Goal: Task Accomplishment & Management: Manage account settings

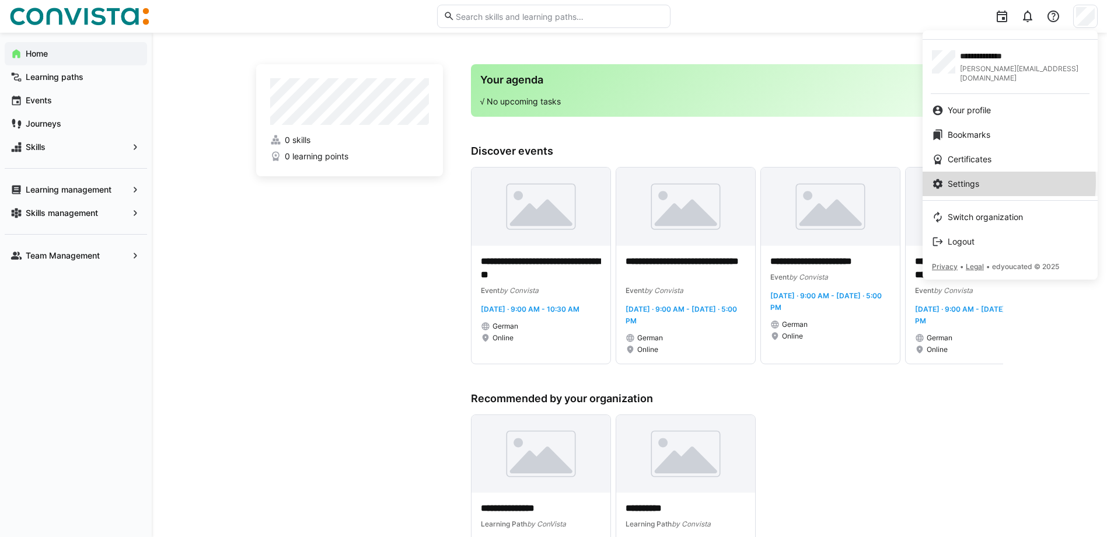
click at [967, 178] on span "Settings" at bounding box center [963, 184] width 32 height 12
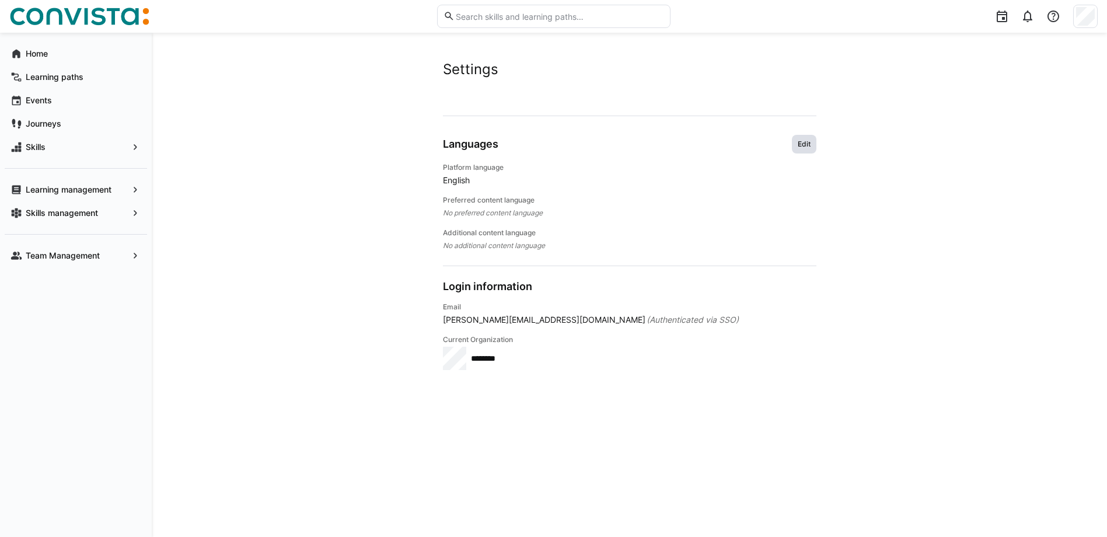
click at [805, 144] on span "Edit" at bounding box center [803, 143] width 15 height 9
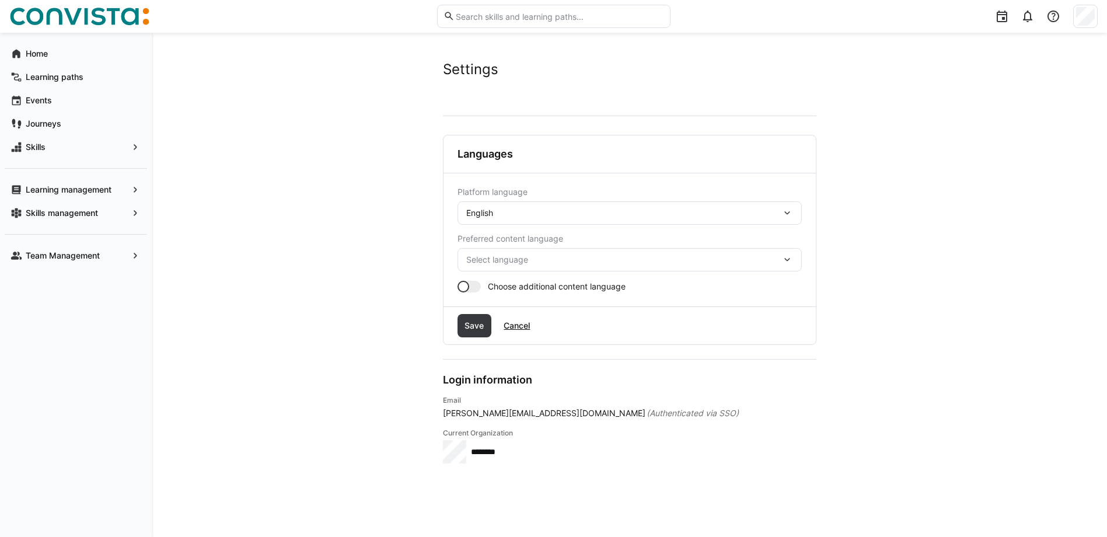
click at [584, 215] on div "English" at bounding box center [623, 213] width 315 height 11
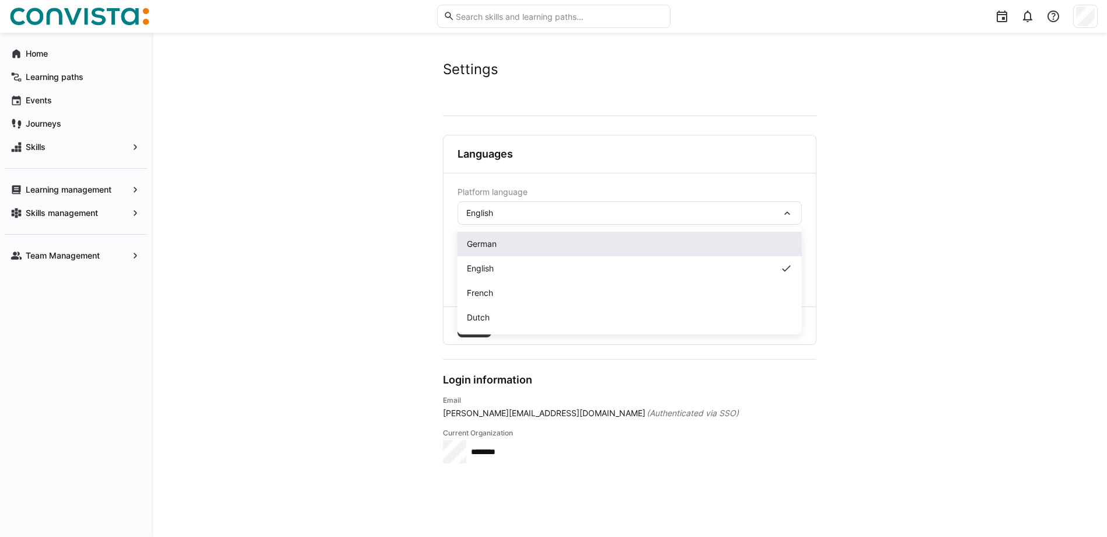
click at [494, 243] on span "German" at bounding box center [482, 244] width 30 height 12
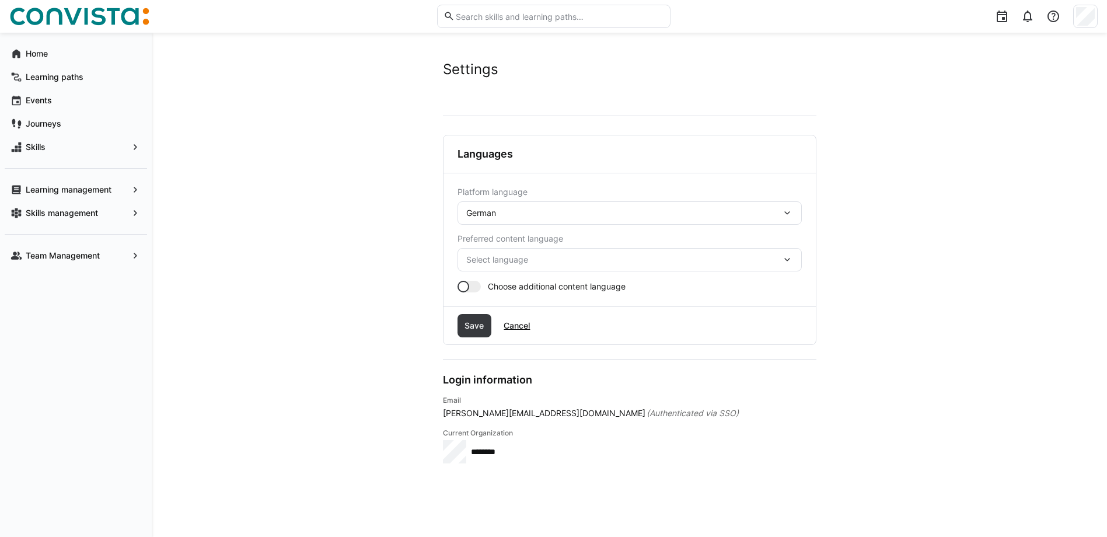
click at [478, 263] on span "Select language" at bounding box center [623, 260] width 315 height 12
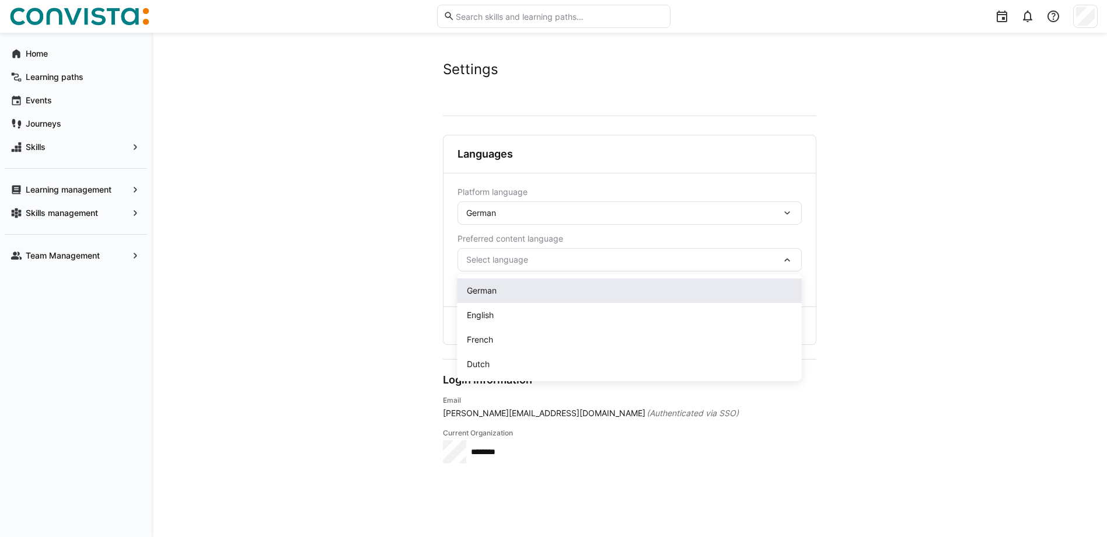
click at [478, 288] on span "German" at bounding box center [482, 291] width 30 height 12
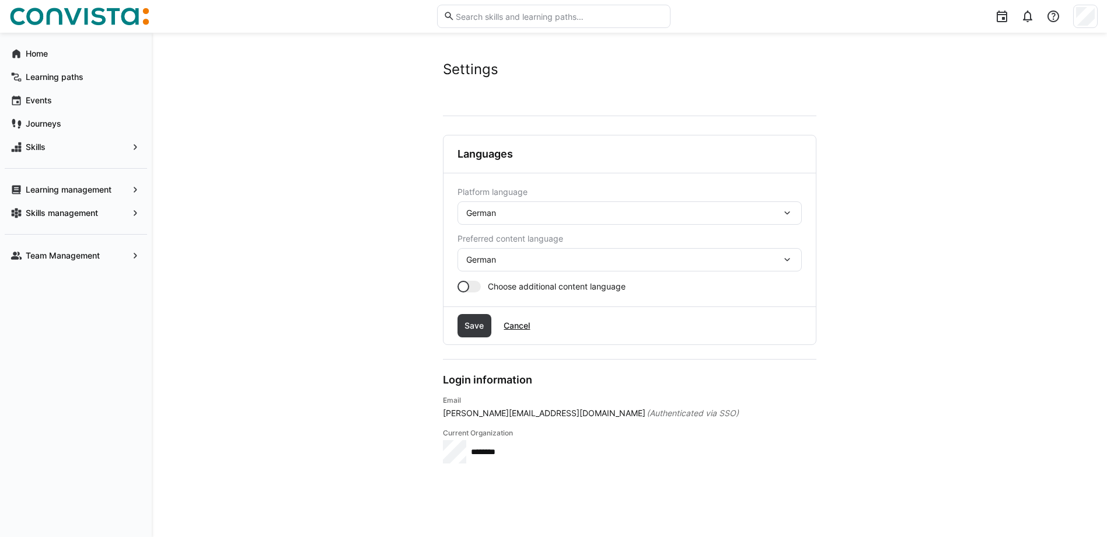
click at [476, 287] on div at bounding box center [468, 287] width 23 height 12
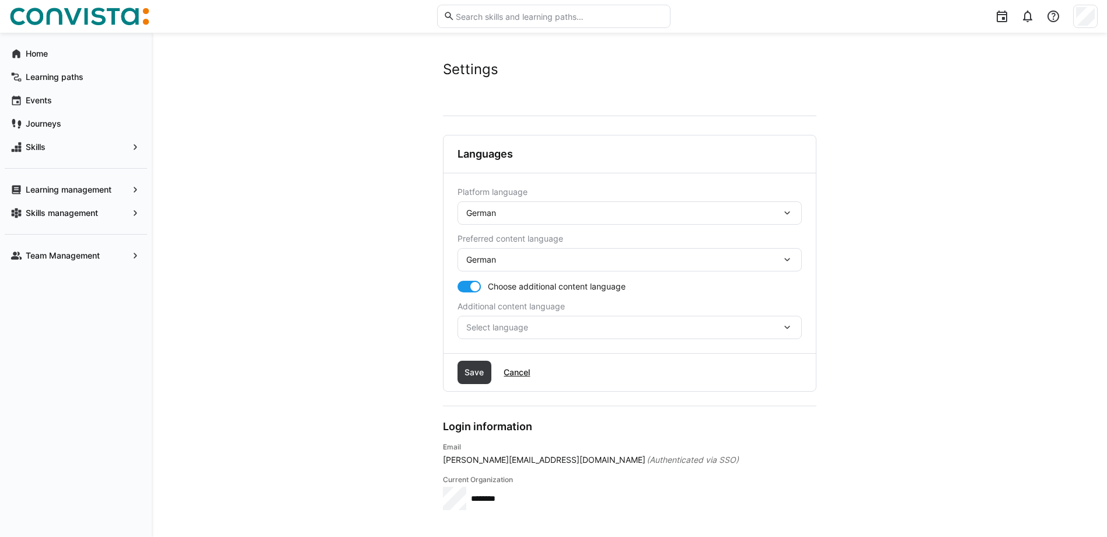
click at [478, 327] on span "Select language" at bounding box center [623, 327] width 315 height 12
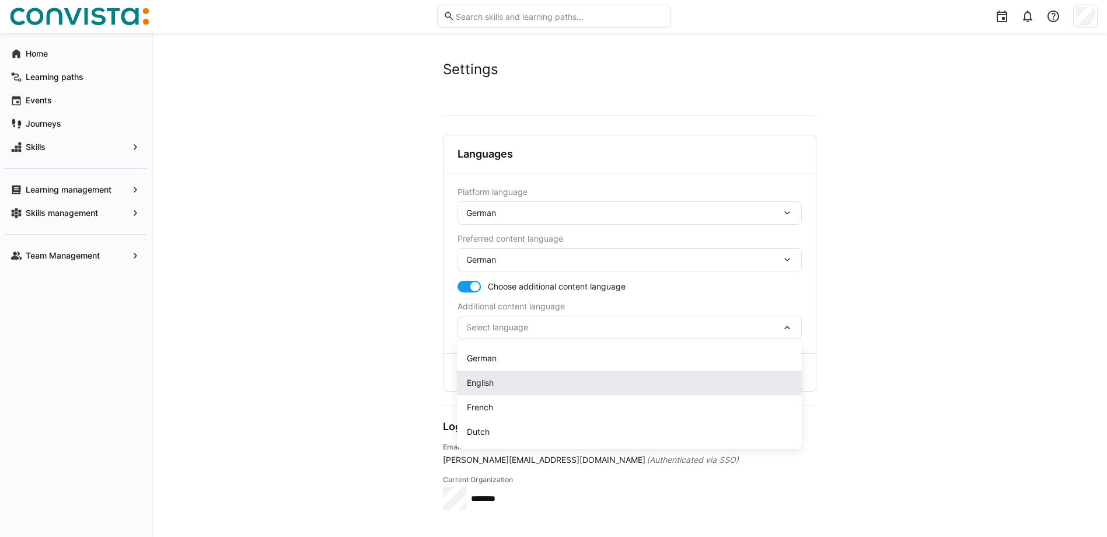
click at [487, 384] on span "English" at bounding box center [480, 383] width 27 height 12
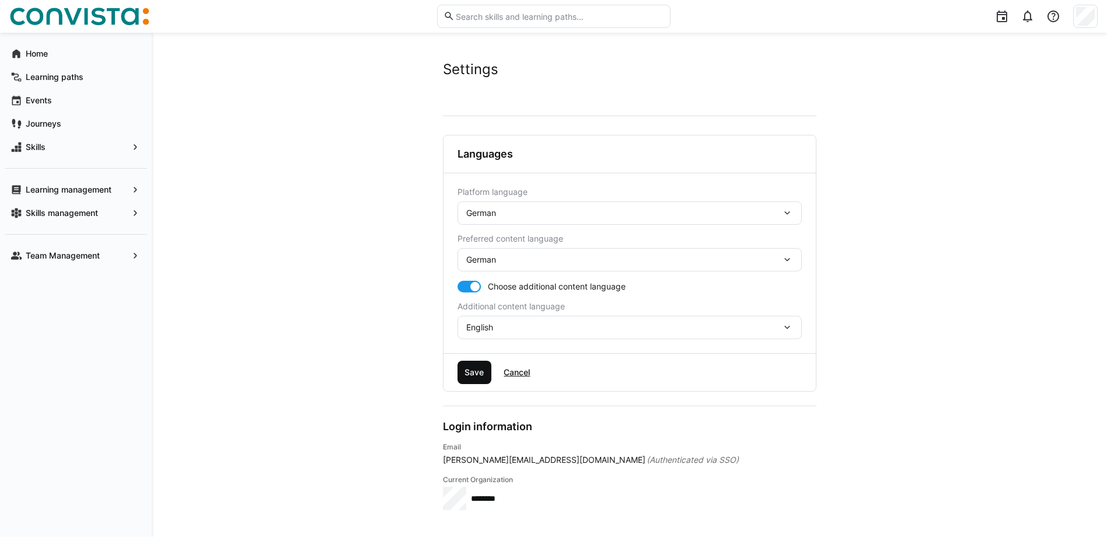
click at [481, 376] on span "Save" at bounding box center [474, 372] width 23 height 12
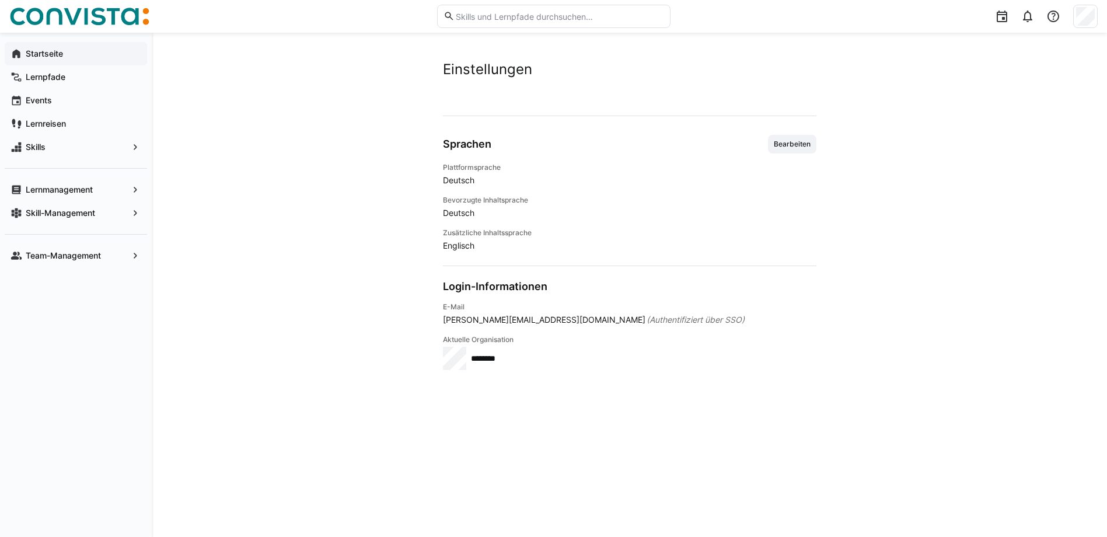
click at [0, 0] on app-navigation-label "Startseite" at bounding box center [0, 0] width 0 height 0
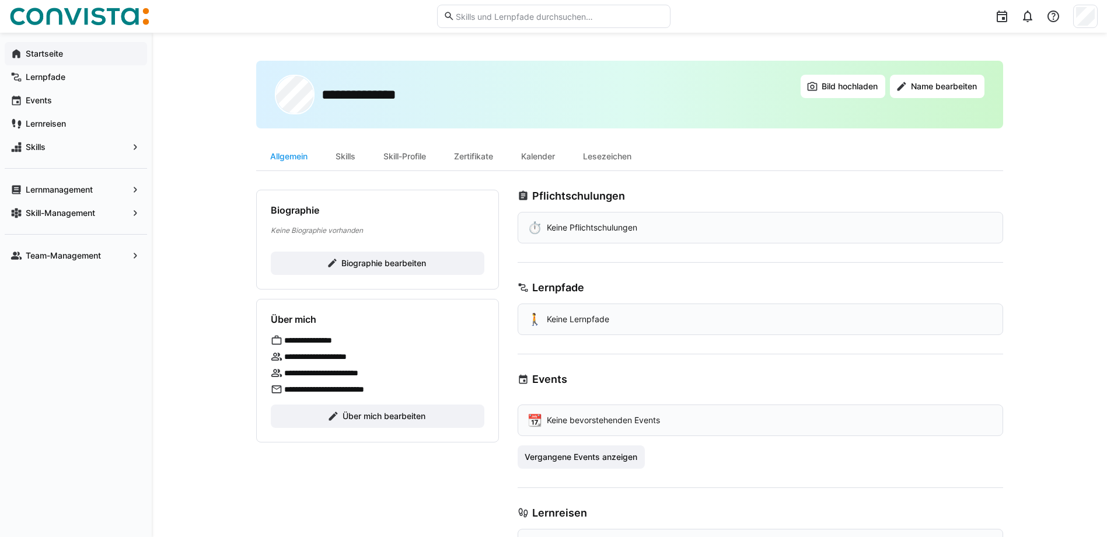
click at [0, 0] on app-navigation-label "Startseite" at bounding box center [0, 0] width 0 height 0
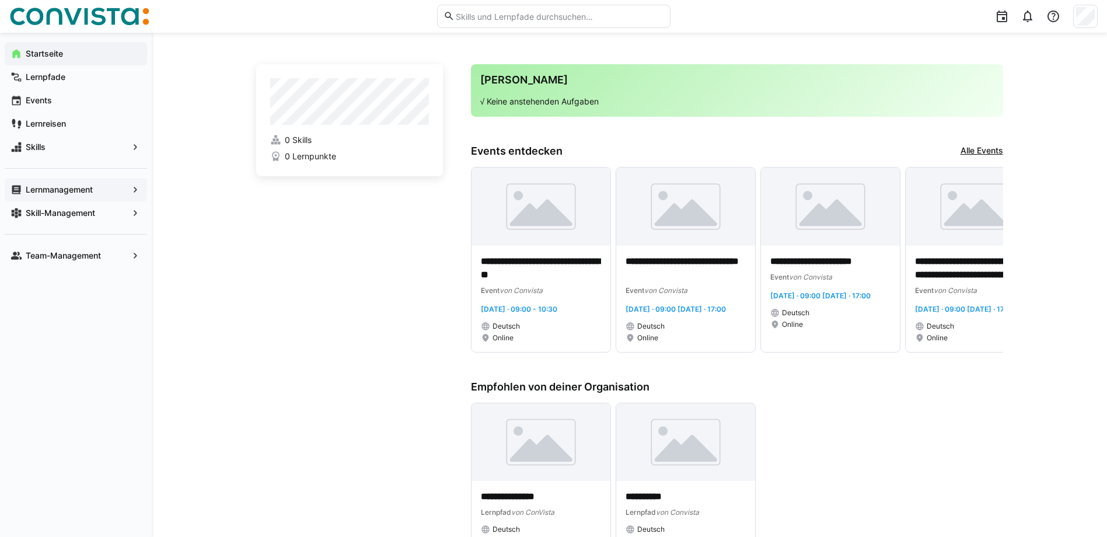
click at [135, 190] on eds-icon at bounding box center [136, 190] width 12 height 12
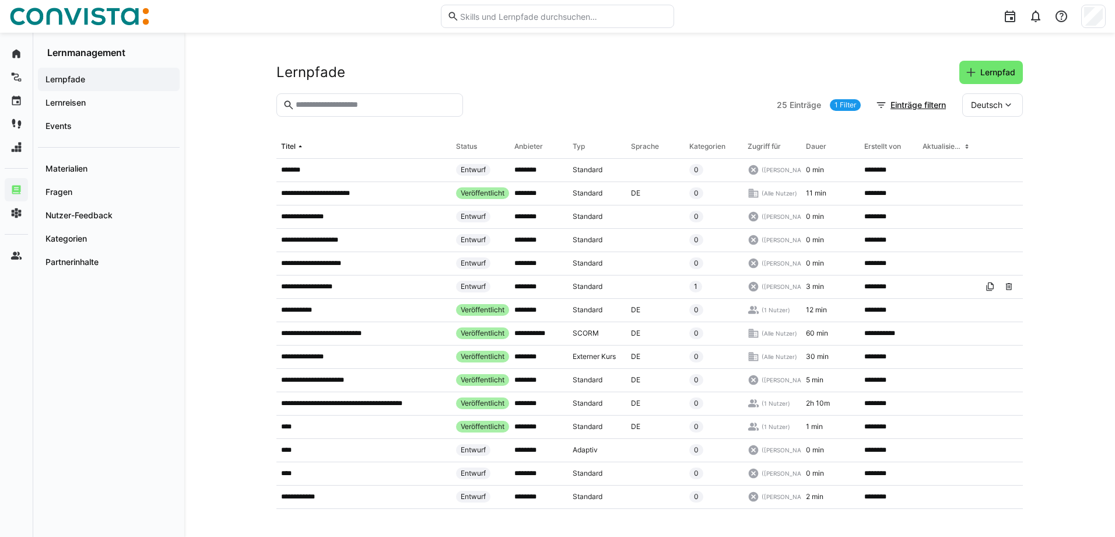
click at [78, 15] on img at bounding box center [79, 16] width 140 height 19
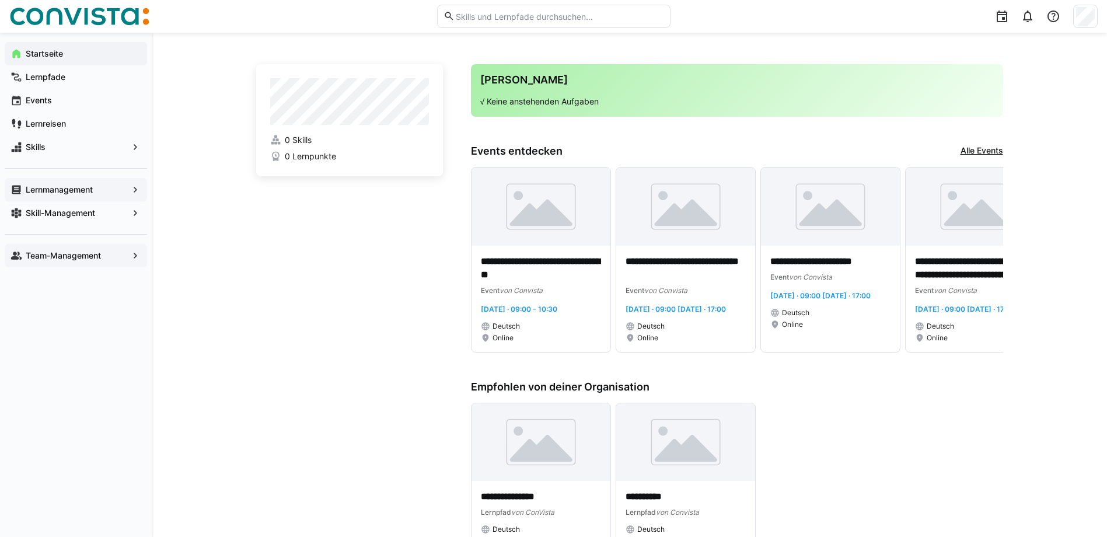
click at [130, 256] on eds-icon at bounding box center [136, 256] width 12 height 12
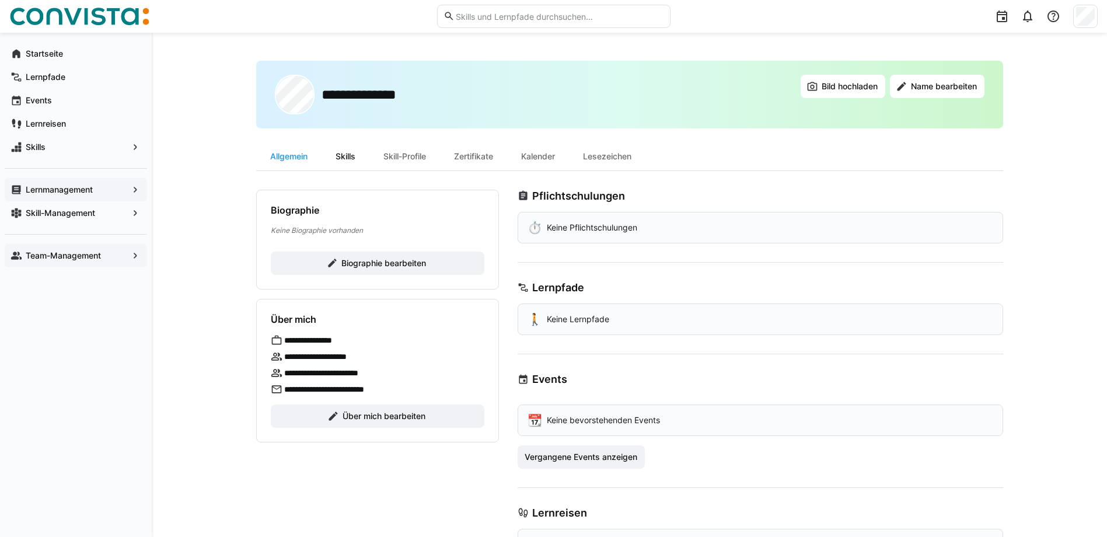
click at [354, 157] on div "Skills" at bounding box center [345, 156] width 48 height 28
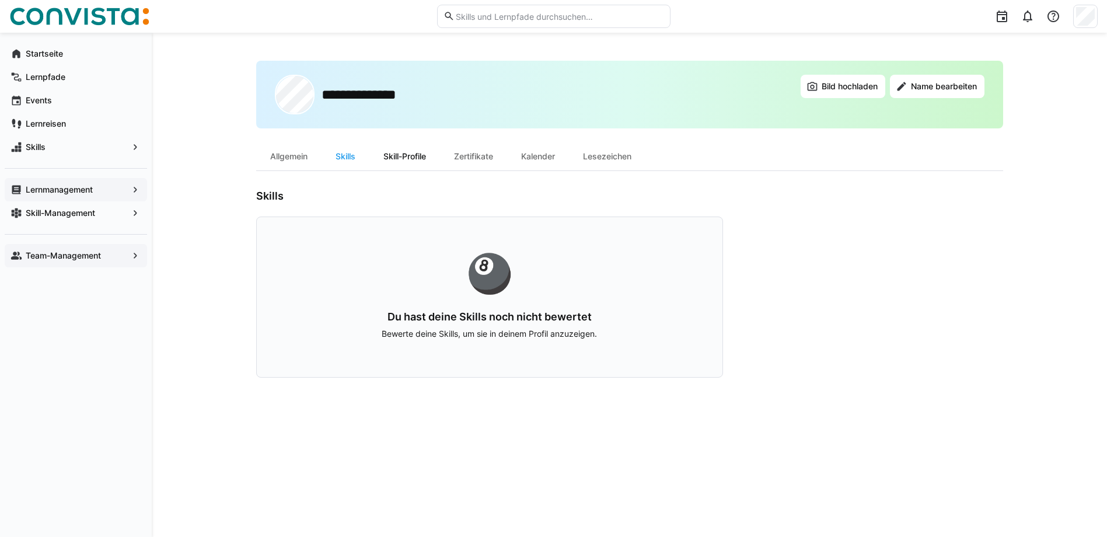
click at [416, 155] on div "Skill-Profile" at bounding box center [404, 156] width 71 height 28
click at [471, 155] on div "Zertifikate" at bounding box center [473, 156] width 67 height 28
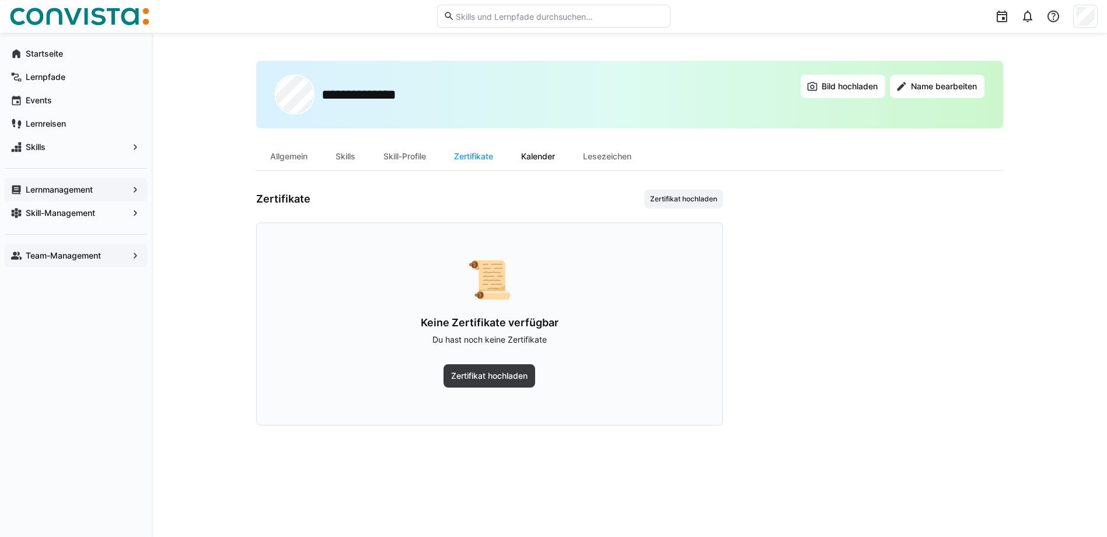
click at [544, 160] on div "Kalender" at bounding box center [538, 156] width 62 height 28
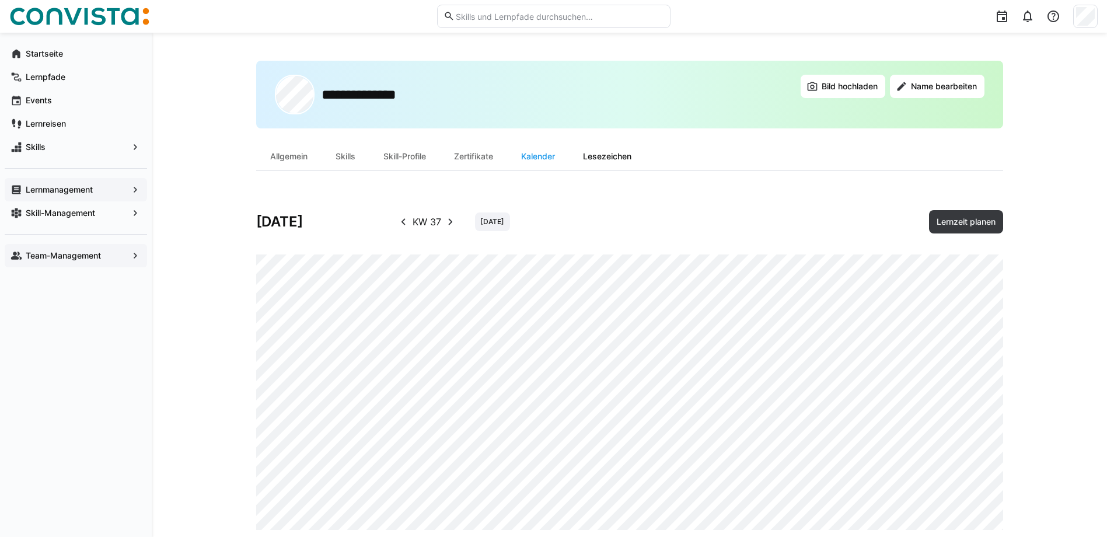
click at [617, 155] on div "Lesezeichen" at bounding box center [607, 156] width 76 height 28
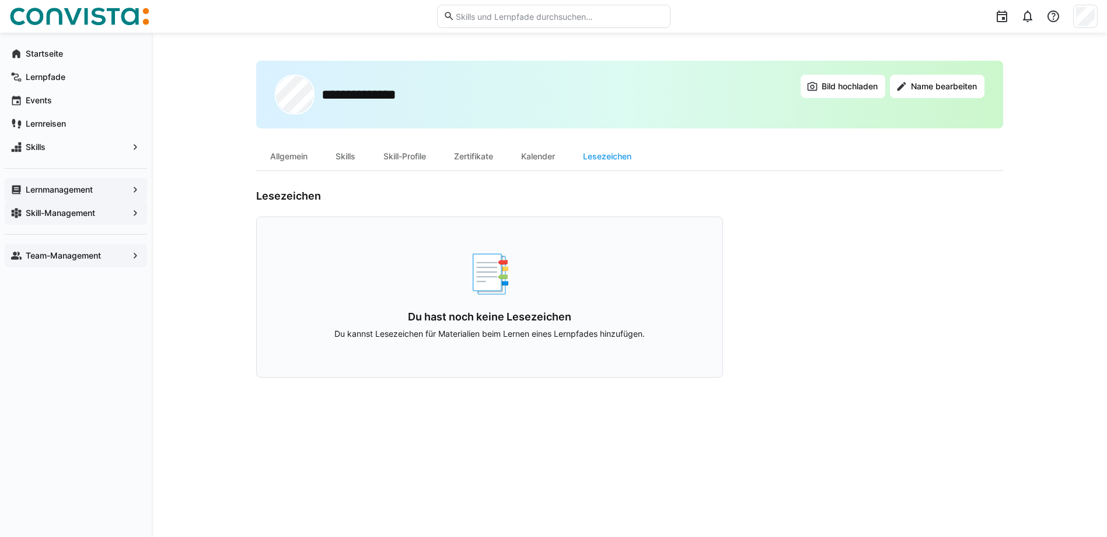
click at [0, 0] on app-navigation-label "Skill-Management" at bounding box center [0, 0] width 0 height 0
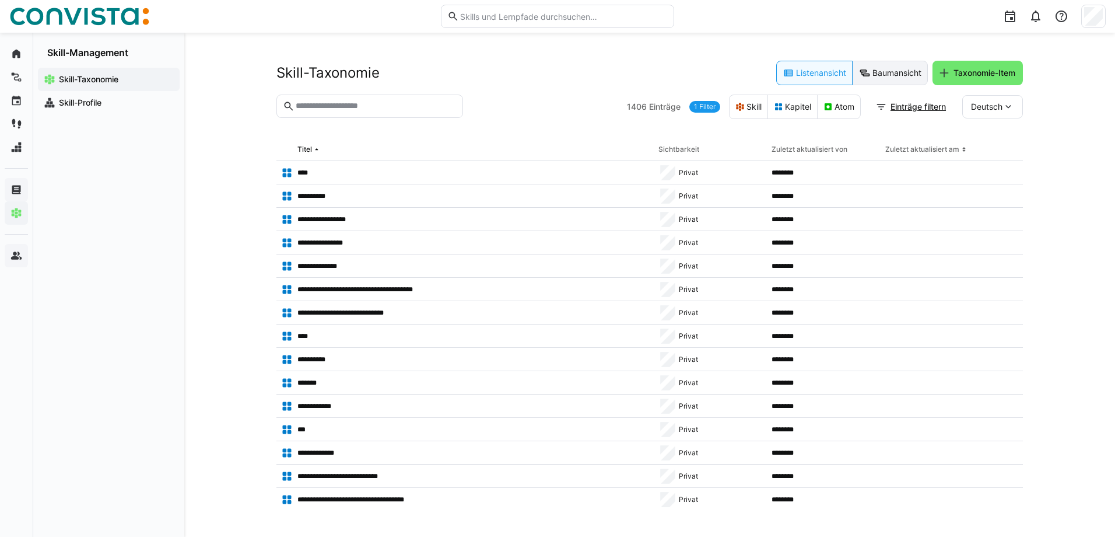
click at [897, 72] on eds-button-option "Baumansicht" at bounding box center [890, 73] width 75 height 25
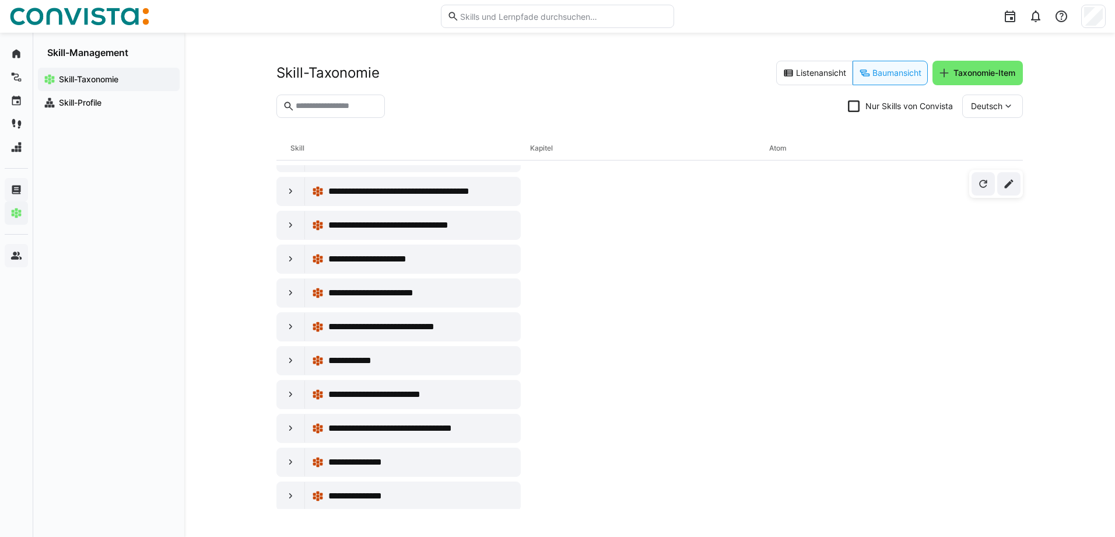
scroll to position [292, 0]
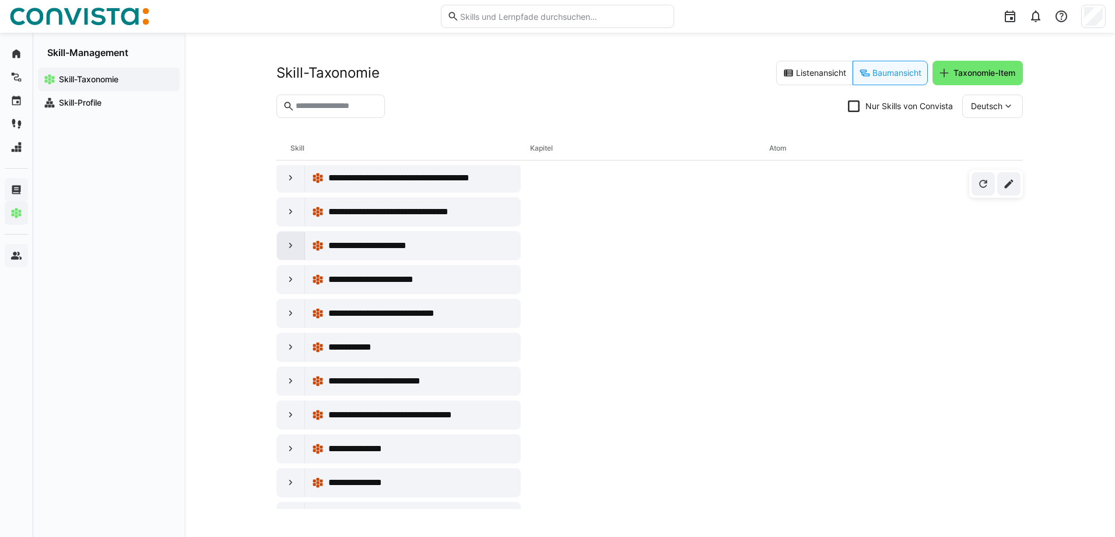
click at [296, 242] on eds-icon at bounding box center [291, 246] width 12 height 12
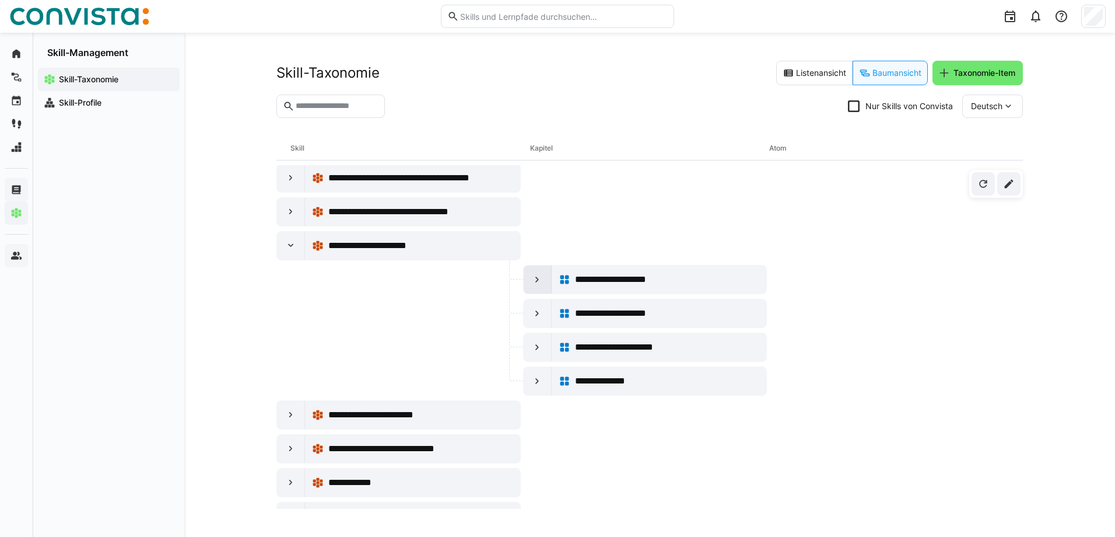
click at [525, 278] on div at bounding box center [538, 279] width 28 height 28
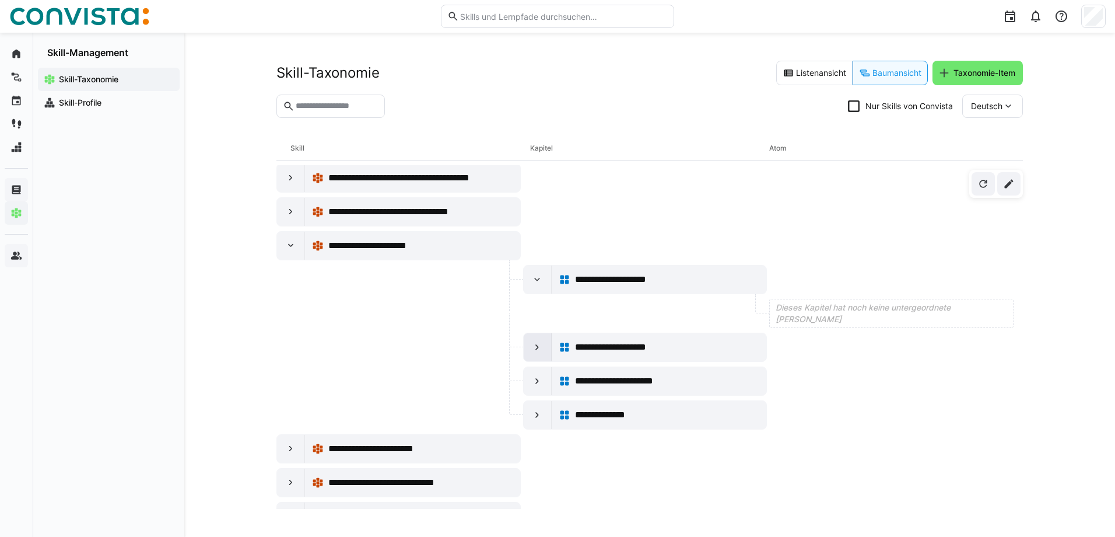
click at [534, 351] on eds-icon at bounding box center [537, 347] width 12 height 12
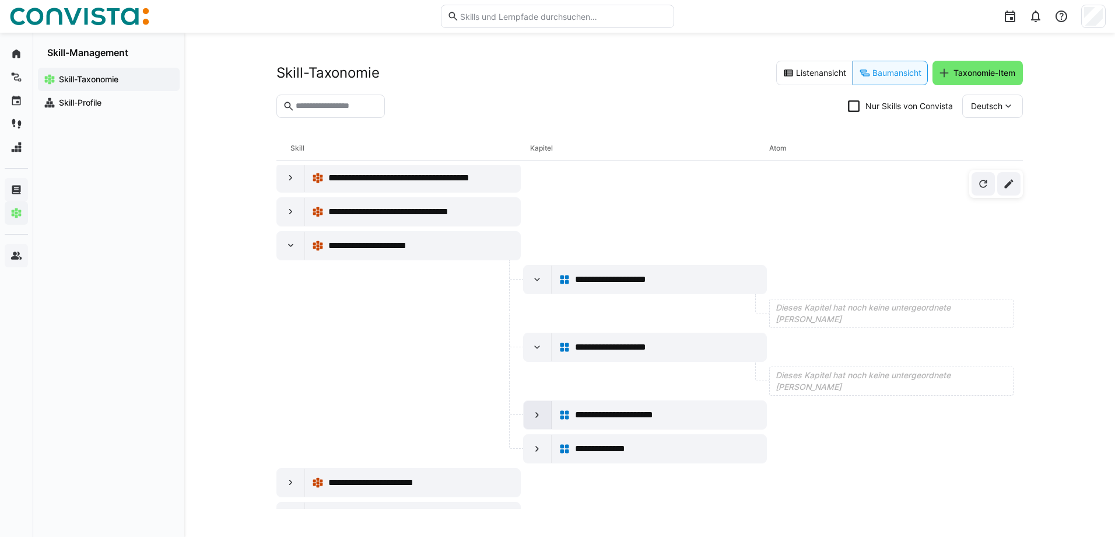
click at [537, 418] on eds-icon at bounding box center [537, 415] width 12 height 12
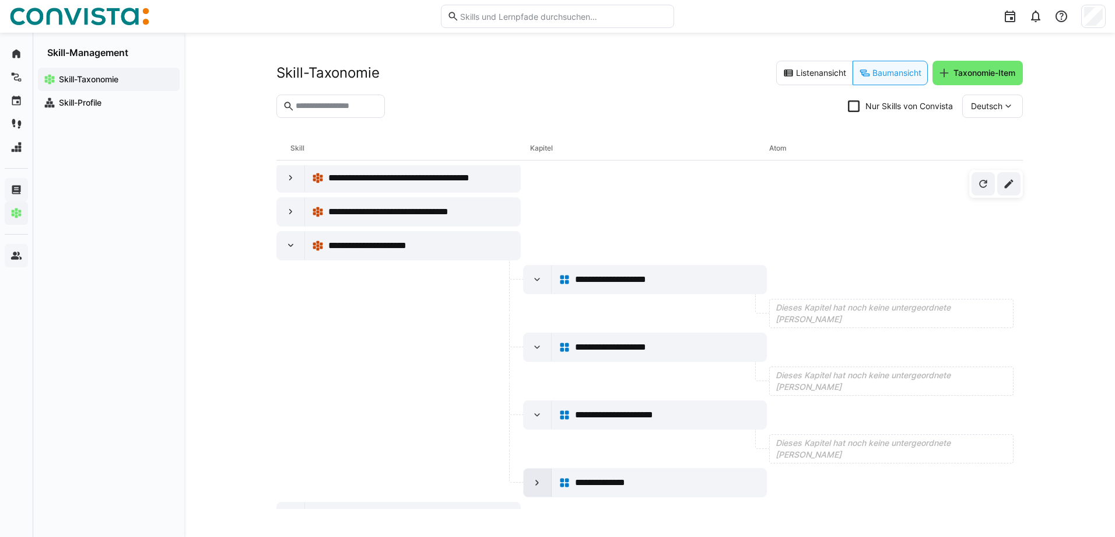
click at [535, 477] on eds-icon at bounding box center [537, 483] width 12 height 12
click at [610, 276] on span "**********" at bounding box center [621, 279] width 92 height 14
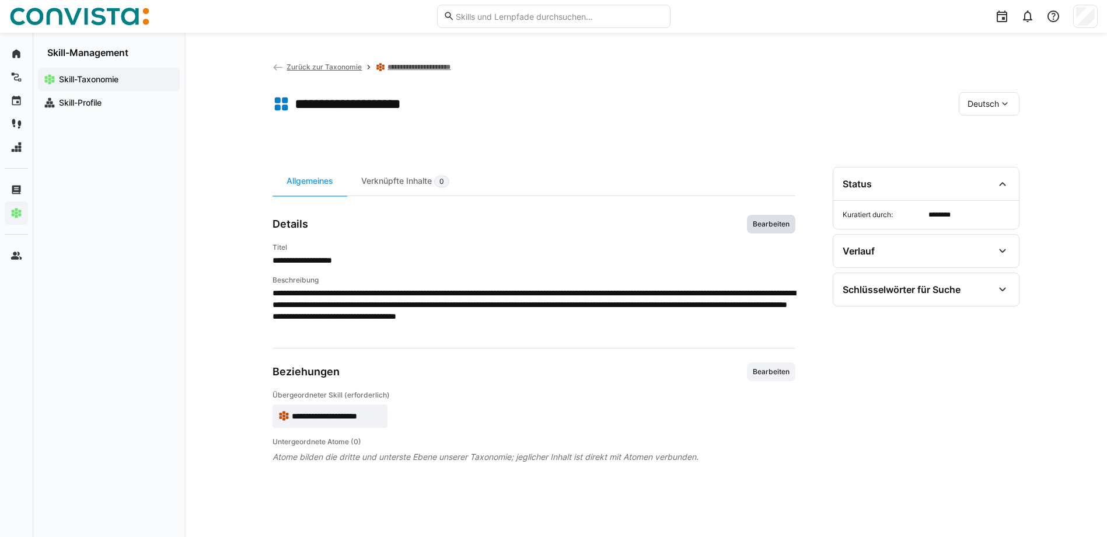
click at [764, 222] on span "Bearbeiten" at bounding box center [770, 223] width 39 height 9
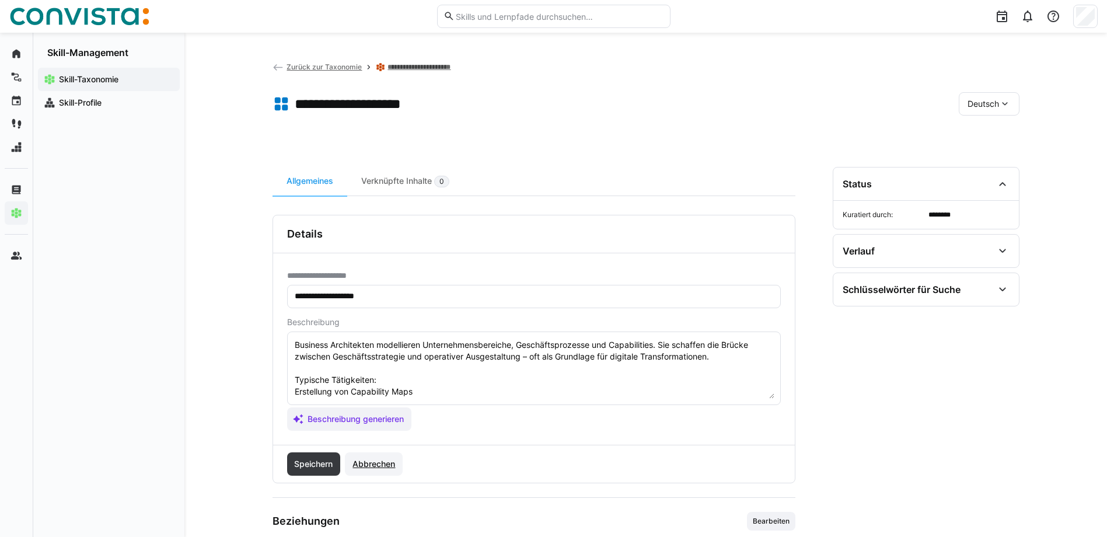
click at [393, 464] on span "Abbrechen" at bounding box center [374, 464] width 46 height 12
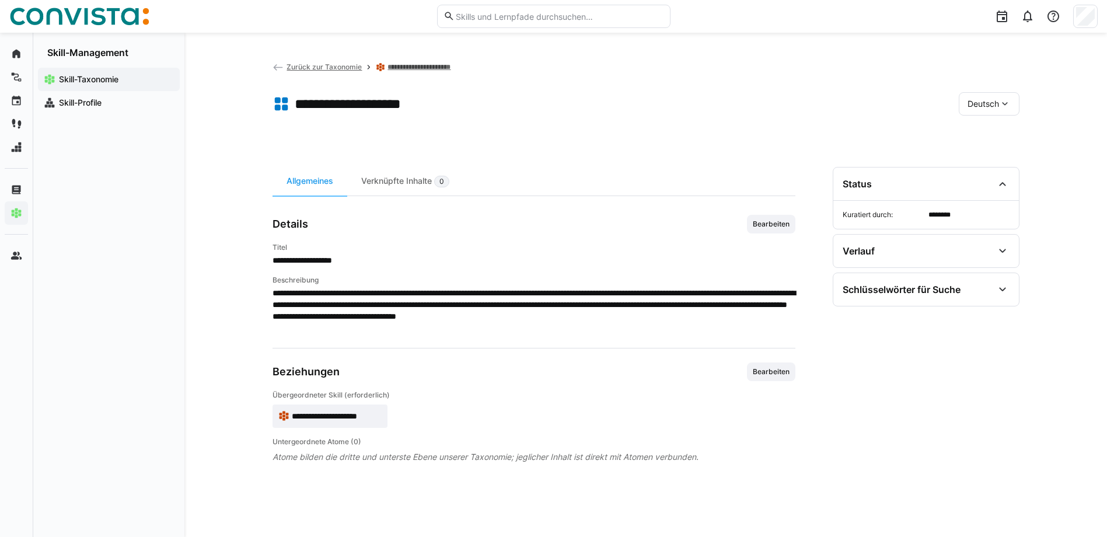
click at [1003, 103] on eds-icon at bounding box center [1005, 104] width 12 height 12
click at [976, 166] on div "Englisch" at bounding box center [989, 159] width 62 height 25
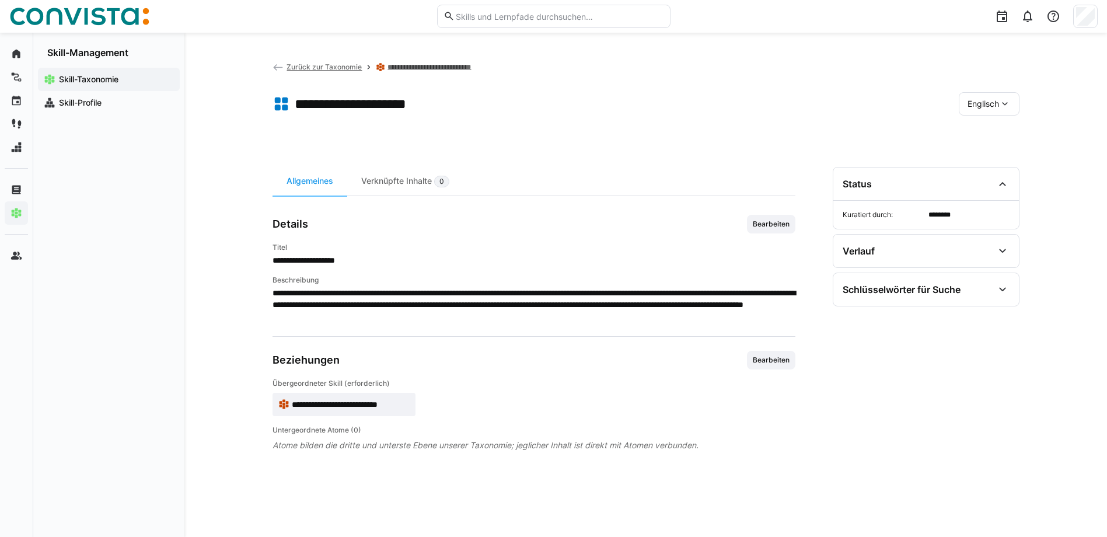
click at [349, 103] on h1 "**********" at bounding box center [366, 104] width 142 height 18
click at [382, 68] on eds-icon at bounding box center [380, 66] width 9 height 9
click at [399, 66] on link "**********" at bounding box center [437, 66] width 101 height 9
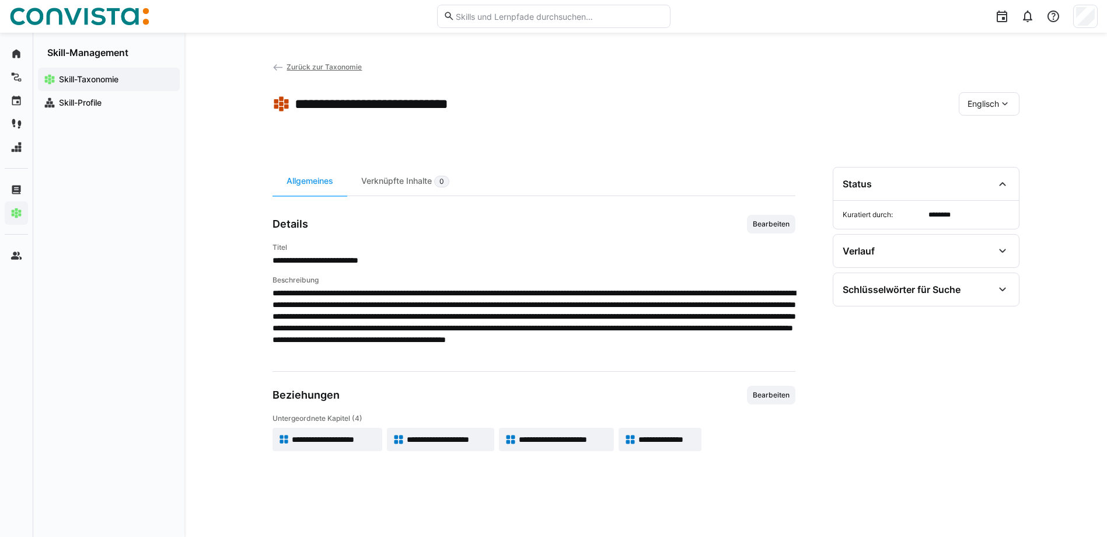
drag, startPoint x: 274, startPoint y: 395, endPoint x: 370, endPoint y: 393, distance: 96.3
click at [370, 393] on div "Beziehungen Bearbeiten" at bounding box center [533, 395] width 523 height 19
click at [781, 391] on span "Bearbeiten" at bounding box center [770, 394] width 39 height 9
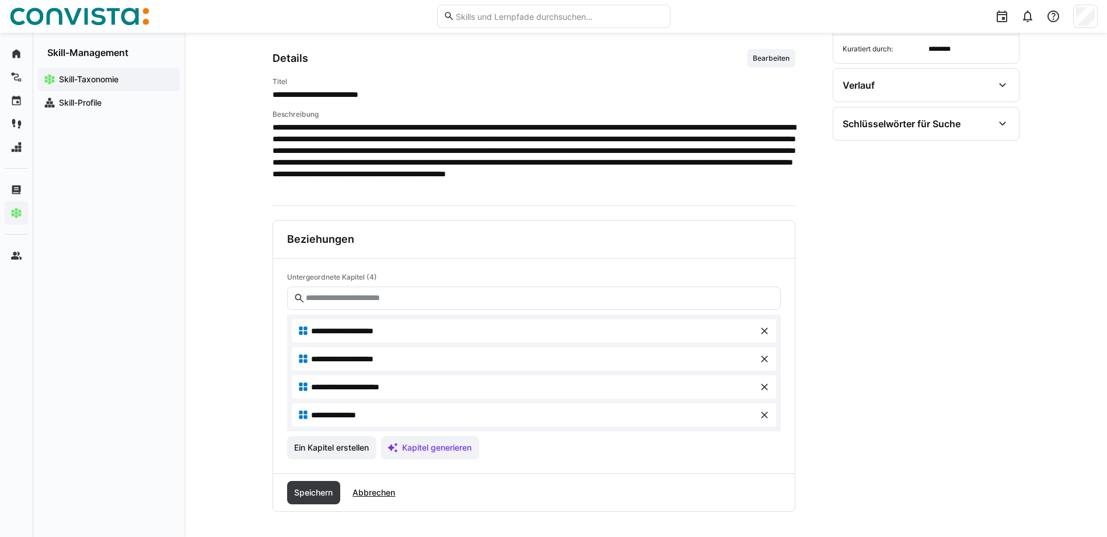
scroll to position [169, 0]
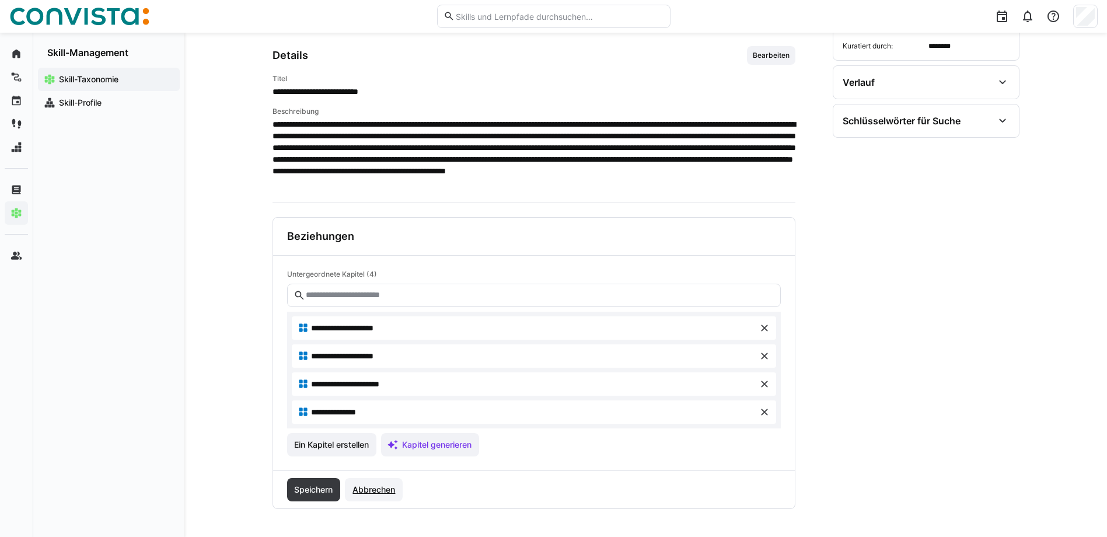
click at [380, 488] on span "Abbrechen" at bounding box center [374, 490] width 46 height 12
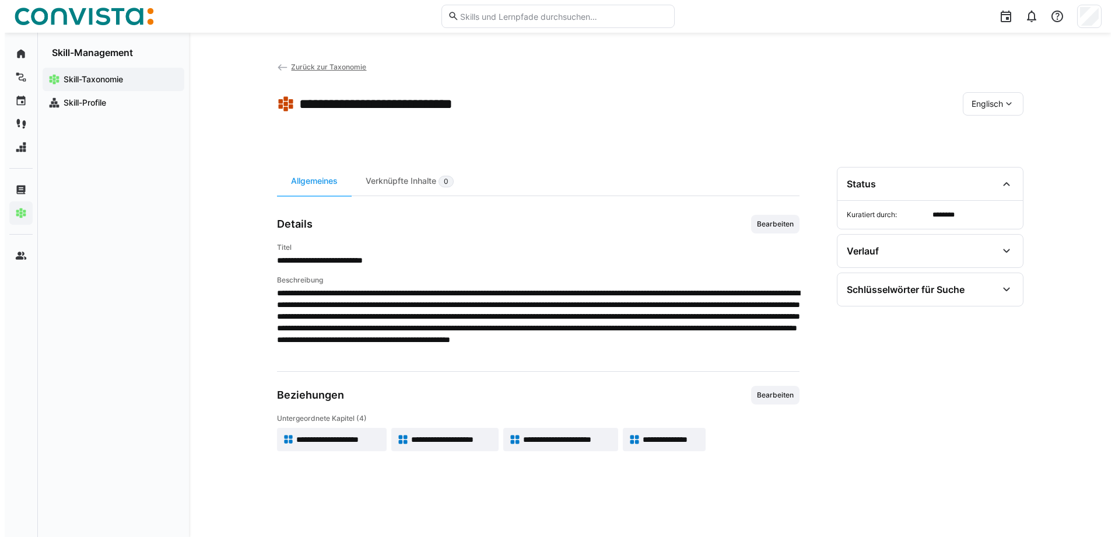
scroll to position [0, 0]
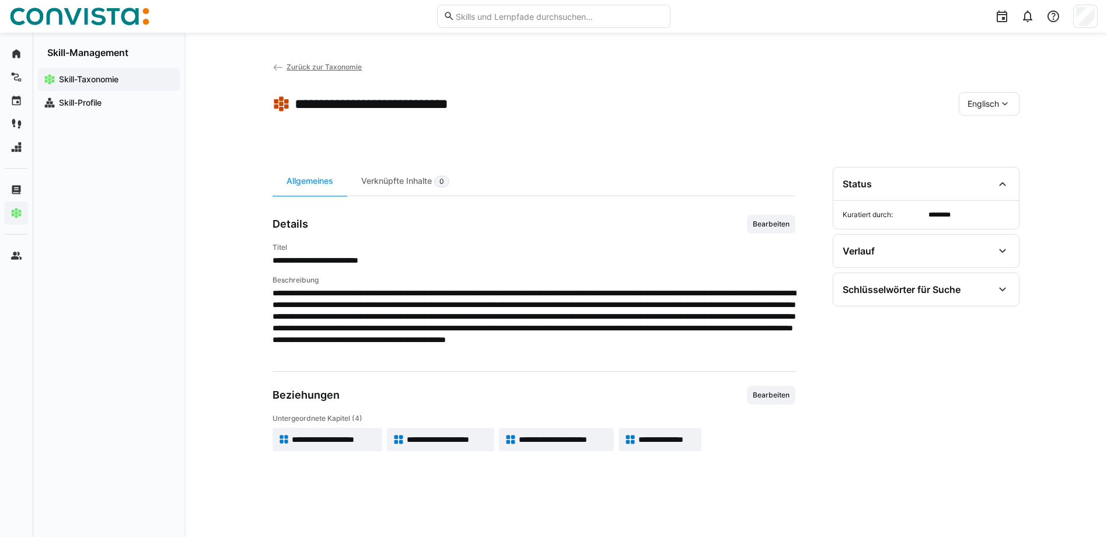
click at [977, 101] on span "Englisch" at bounding box center [983, 104] width 32 height 12
click at [974, 137] on span "Deutsch" at bounding box center [983, 135] width 32 height 12
click at [301, 66] on span "Zurück zur Taxonomie" at bounding box center [323, 66] width 75 height 9
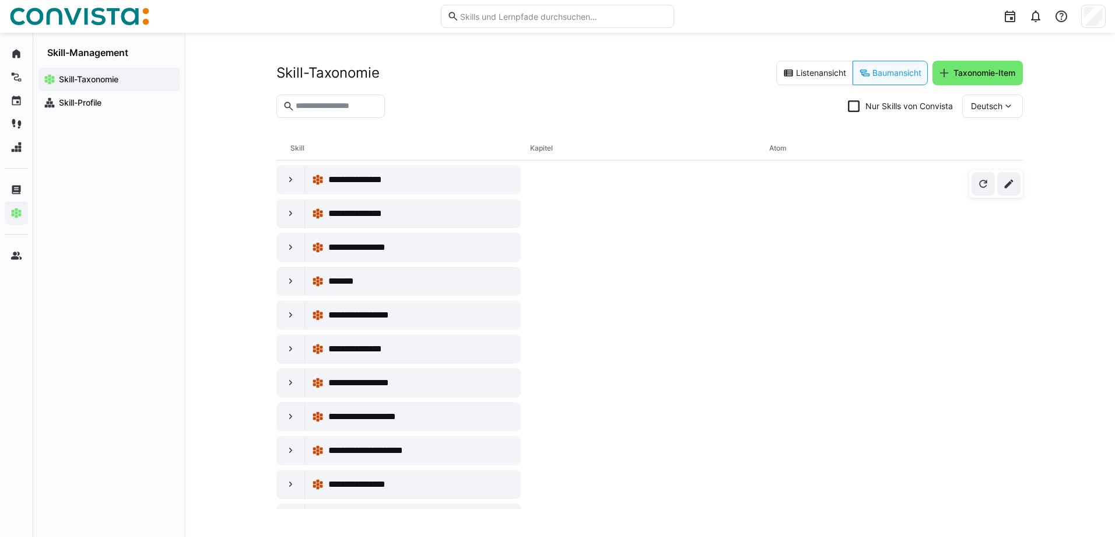
scroll to position [525, 0]
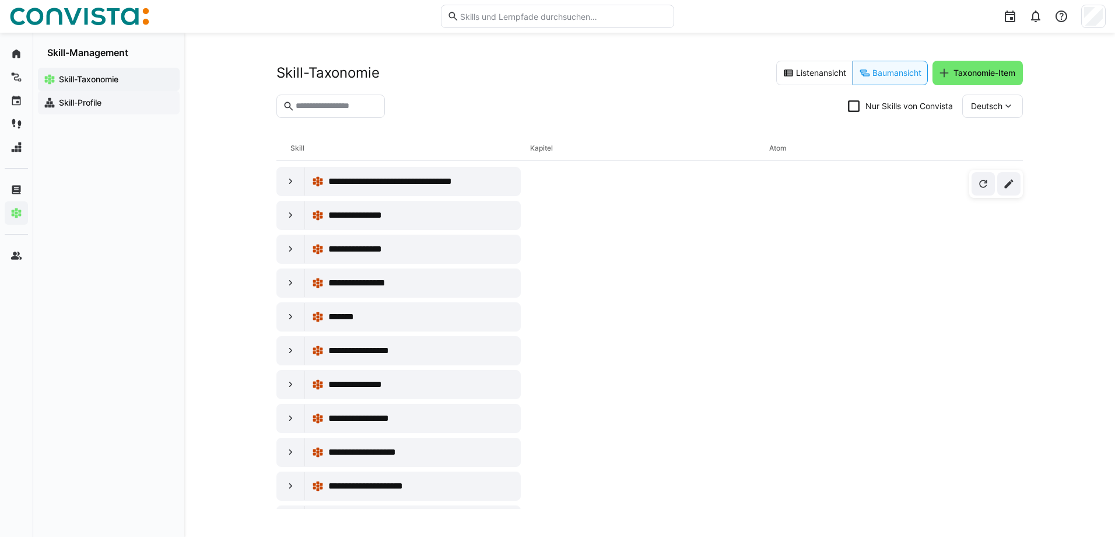
click at [0, 0] on app-navigation-label "Skill-Profile" at bounding box center [0, 0] width 0 height 0
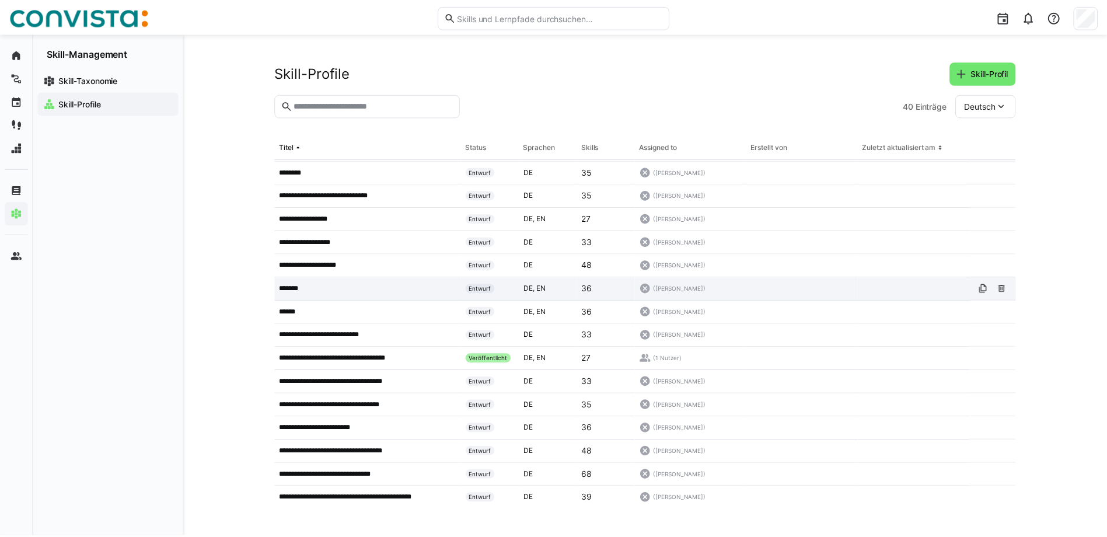
scroll to position [175, 0]
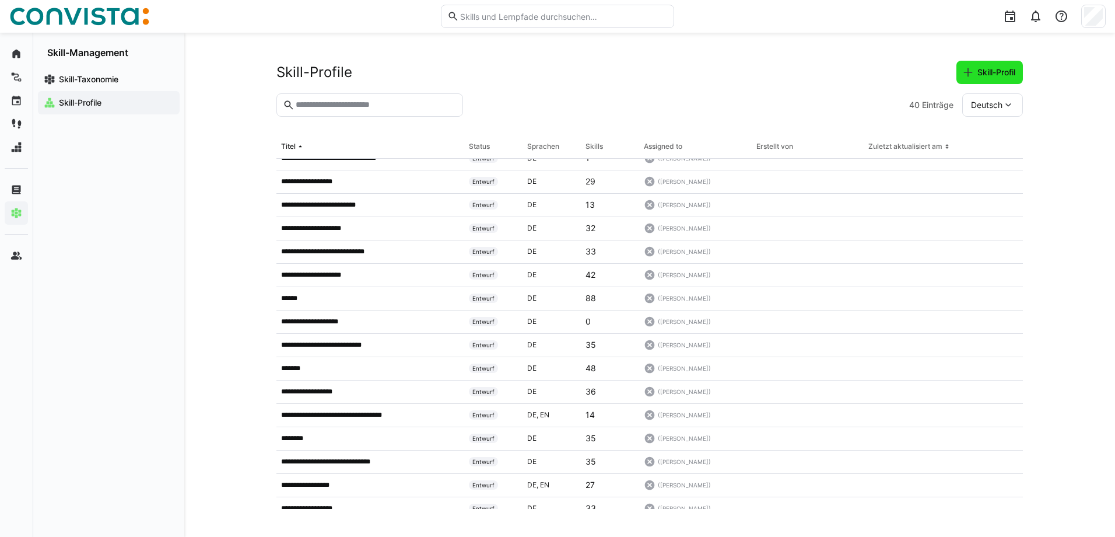
click at [974, 70] on span "Skill-Profil" at bounding box center [990, 73] width 55 height 12
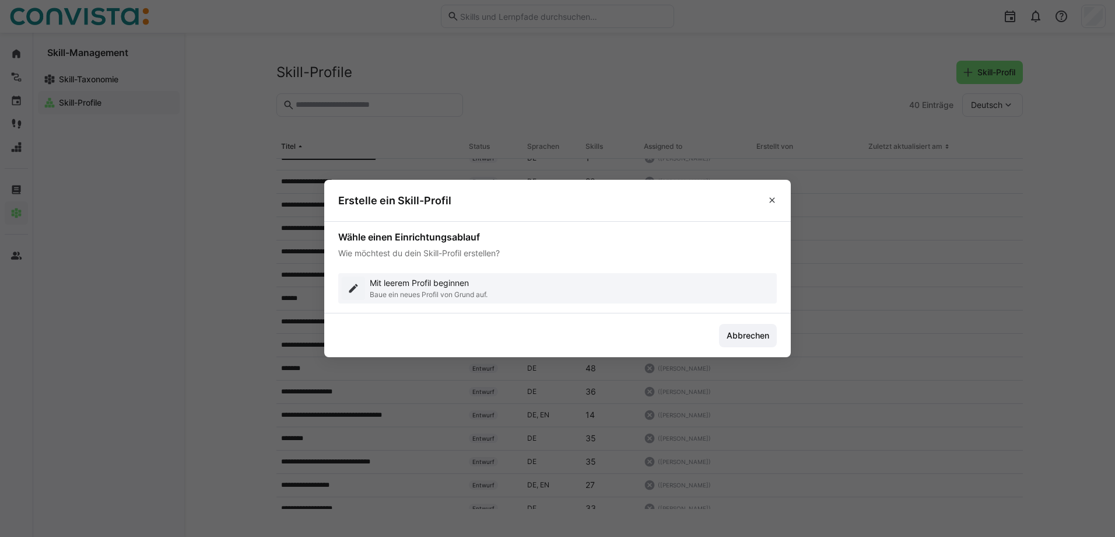
click at [391, 287] on p "Mit leerem Profil beginnen" at bounding box center [429, 283] width 118 height 12
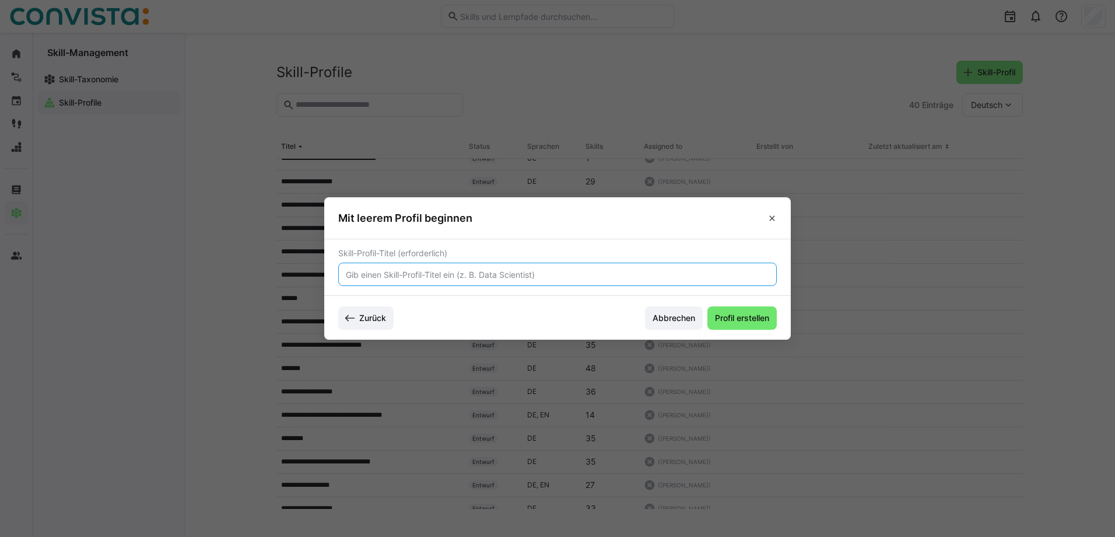
click at [388, 275] on input "text" at bounding box center [558, 274] width 426 height 11
click at [348, 277] on input "CoE Technology Clean Core Development Berater" at bounding box center [558, 274] width 426 height 11
drag, startPoint x: 526, startPoint y: 274, endPoint x: 625, endPoint y: 282, distance: 99.5
click at [627, 279] on input "CoE SAP Technology Clean Core Development Berater" at bounding box center [558, 274] width 426 height 11
type input "CoE SAP Technology Clean Core Development"
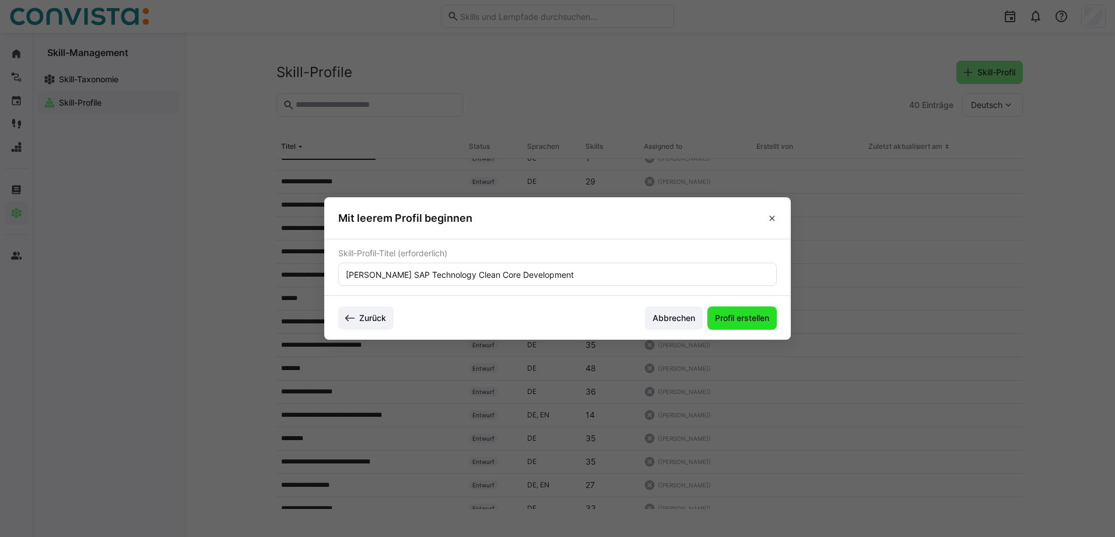
click at [758, 314] on span "Profil erstellen" at bounding box center [742, 318] width 58 height 12
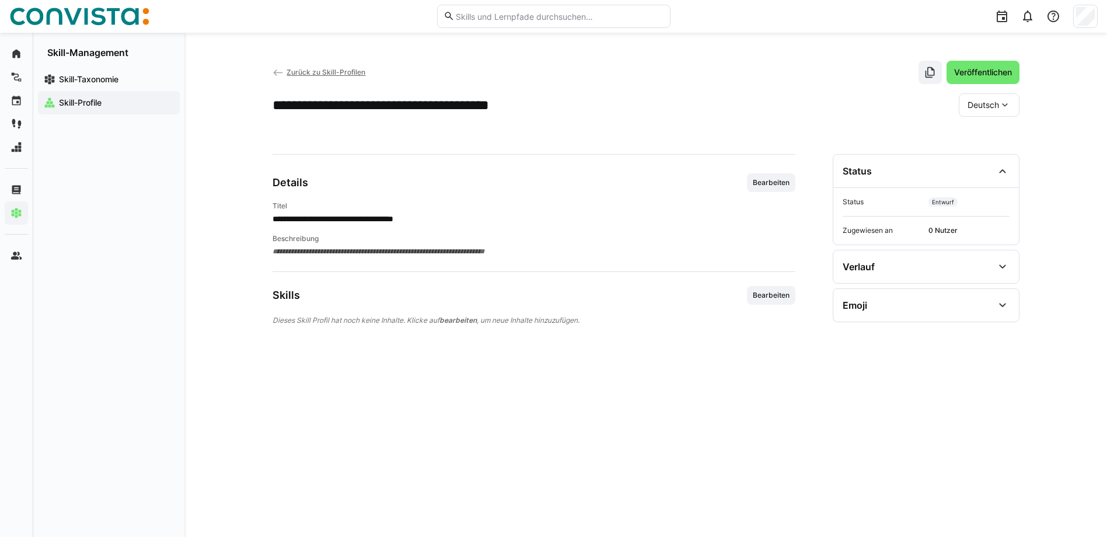
click at [318, 243] on div "**********" at bounding box center [533, 245] width 523 height 23
click at [318, 258] on app-skill-profile-details-general "**********" at bounding box center [533, 249] width 523 height 153
click at [767, 179] on span "Bearbeiten" at bounding box center [770, 182] width 39 height 9
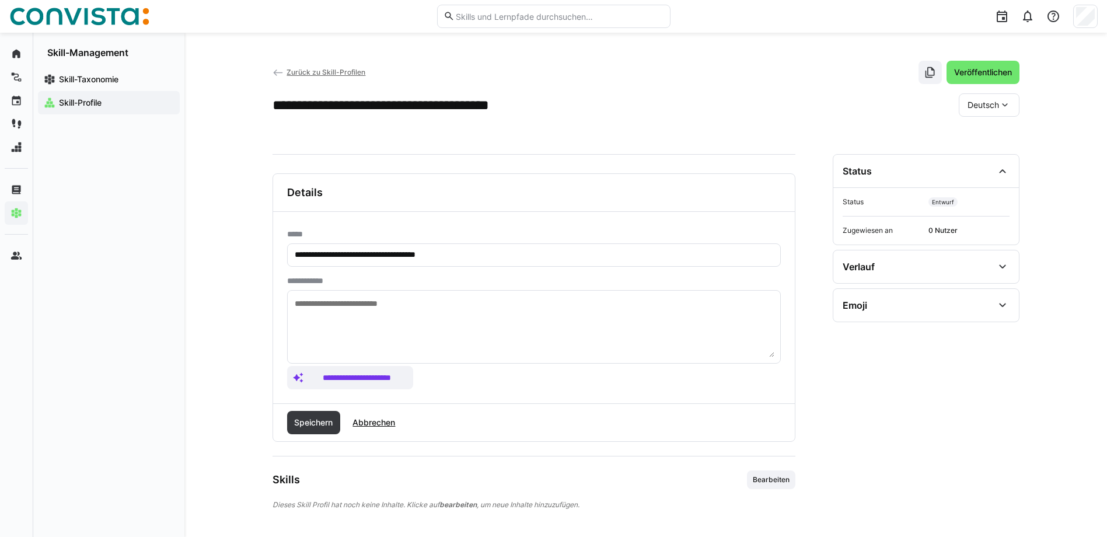
click at [403, 306] on textarea at bounding box center [533, 326] width 481 height 61
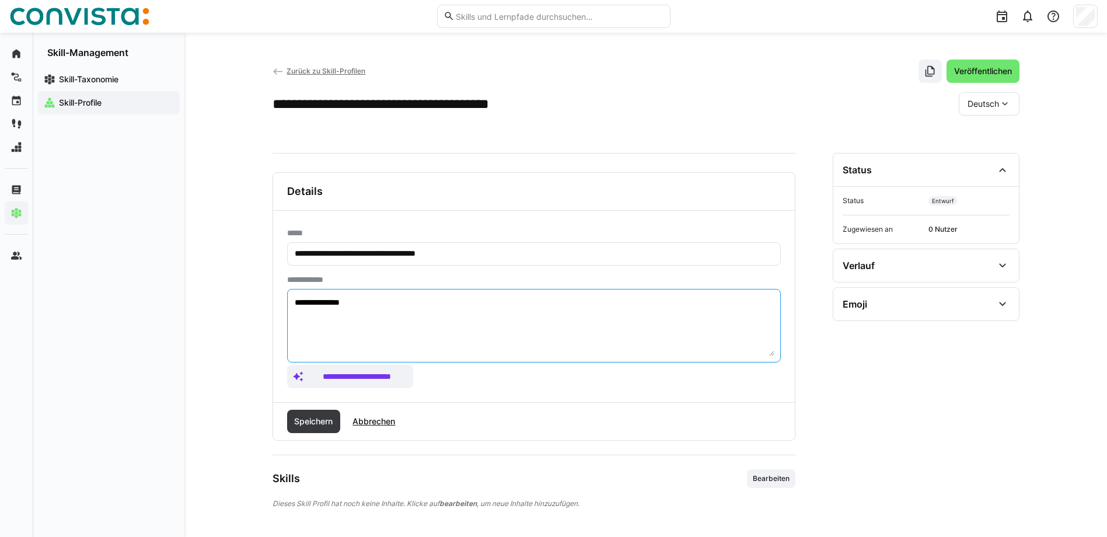
scroll to position [2, 0]
type textarea "**********"
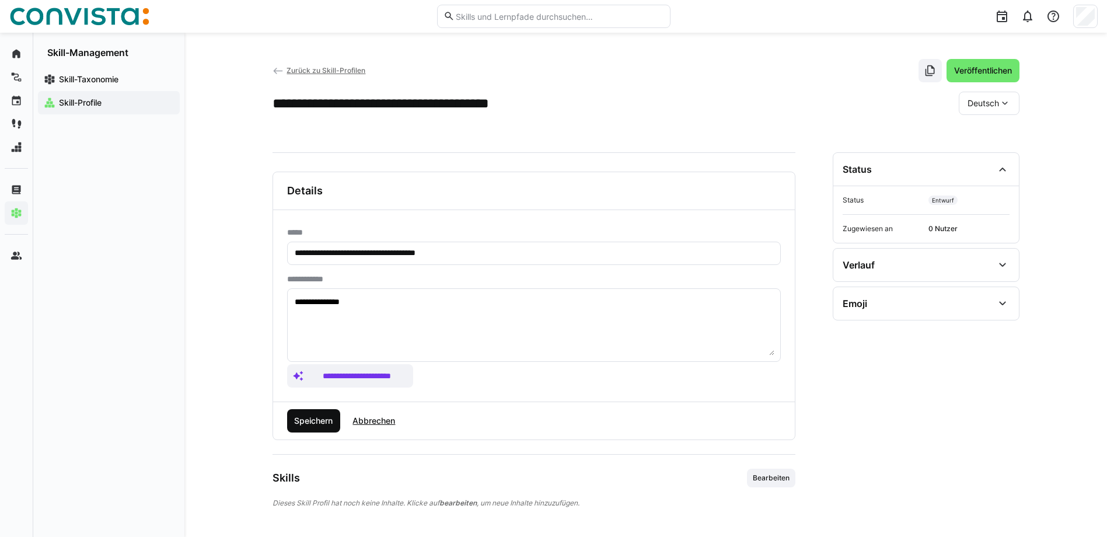
click at [314, 424] on span "Speichern" at bounding box center [313, 421] width 42 height 12
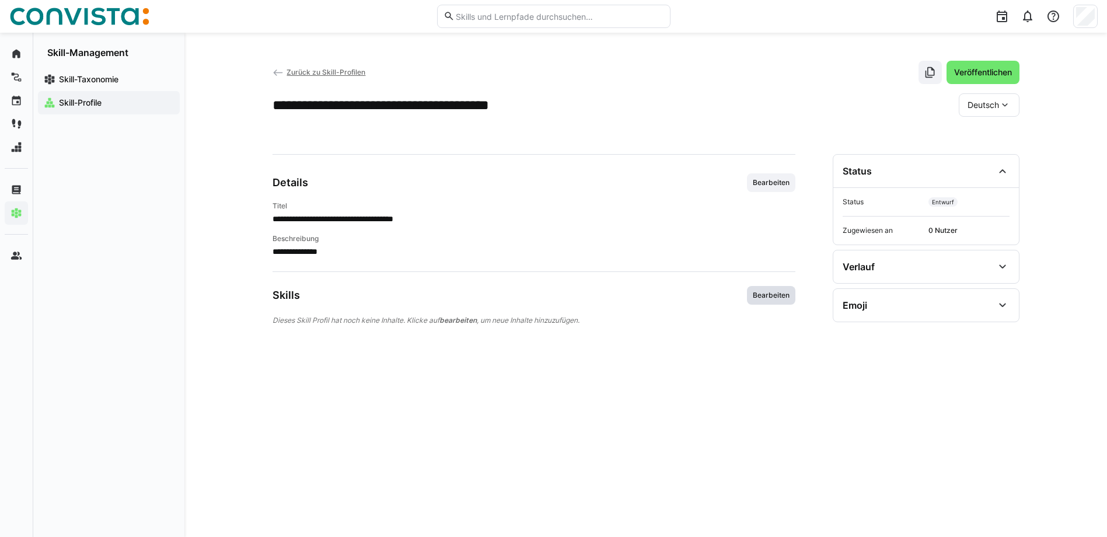
click at [765, 291] on span "Bearbeiten" at bounding box center [770, 295] width 39 height 9
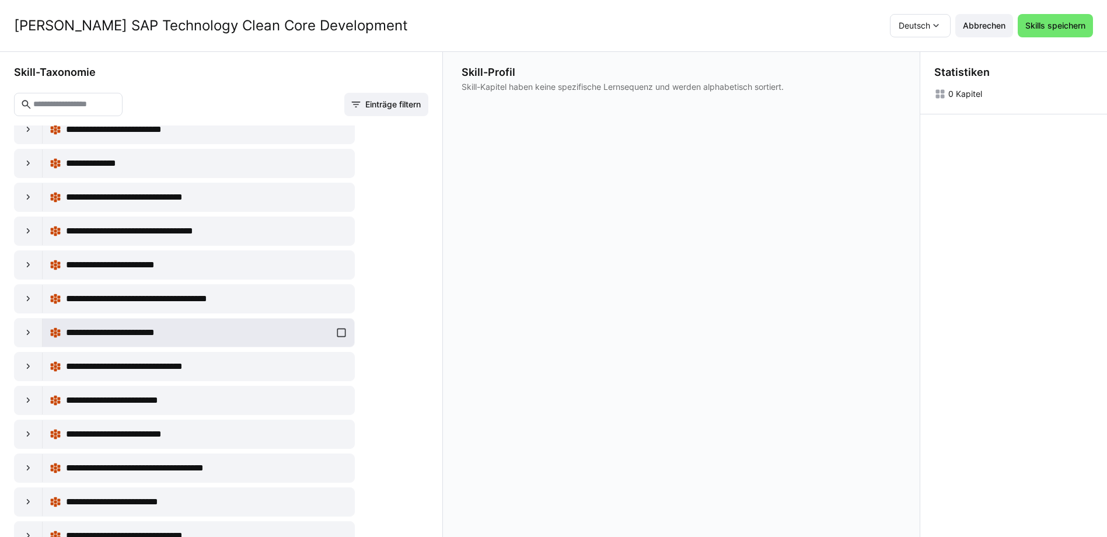
scroll to position [1283, 0]
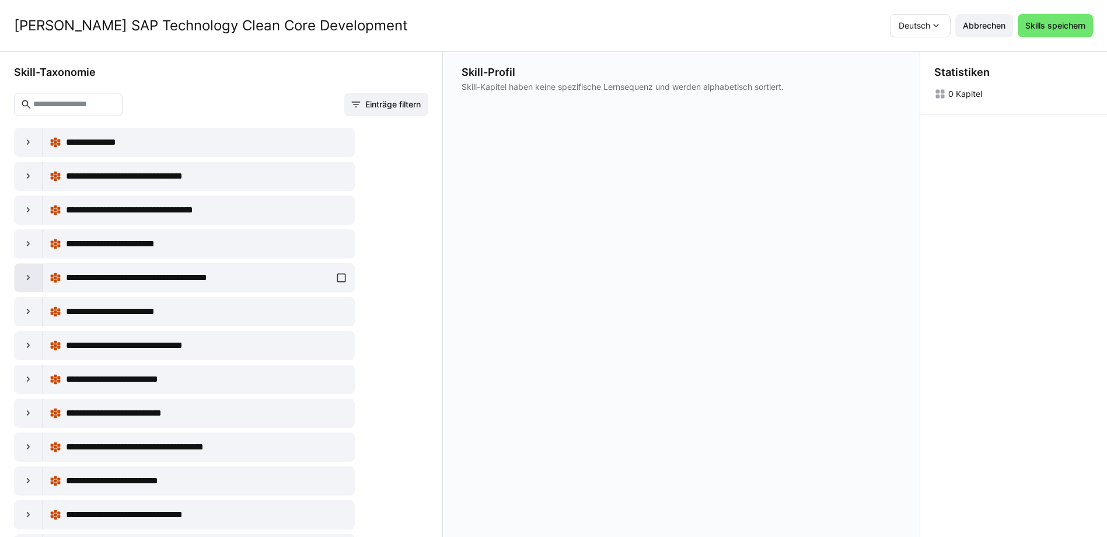
click at [31, 278] on eds-icon at bounding box center [29, 278] width 12 height 12
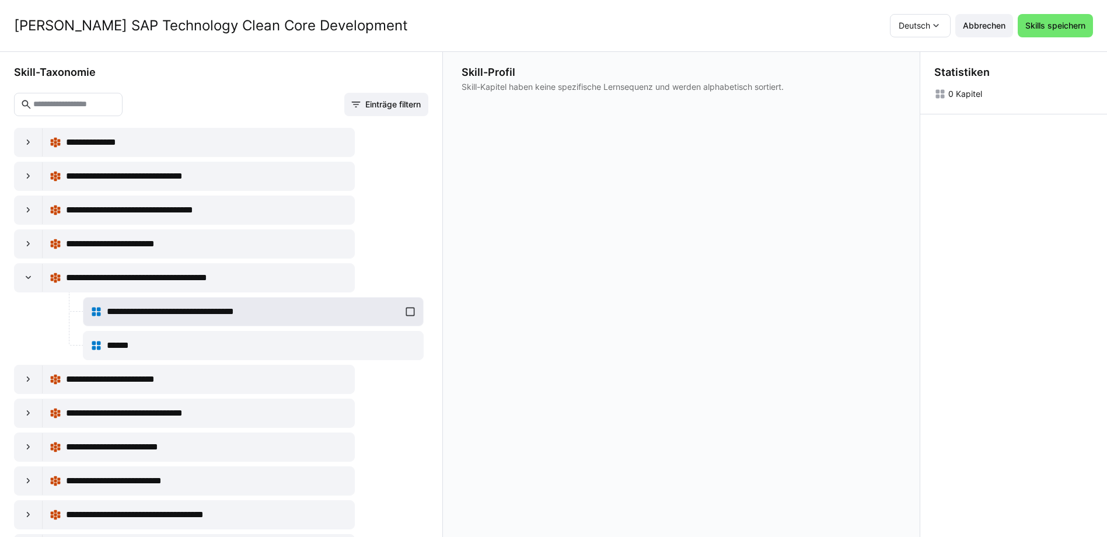
drag, startPoint x: 223, startPoint y: 313, endPoint x: 233, endPoint y: 311, distance: 10.1
click at [233, 311] on span "**********" at bounding box center [190, 312] width 167 height 14
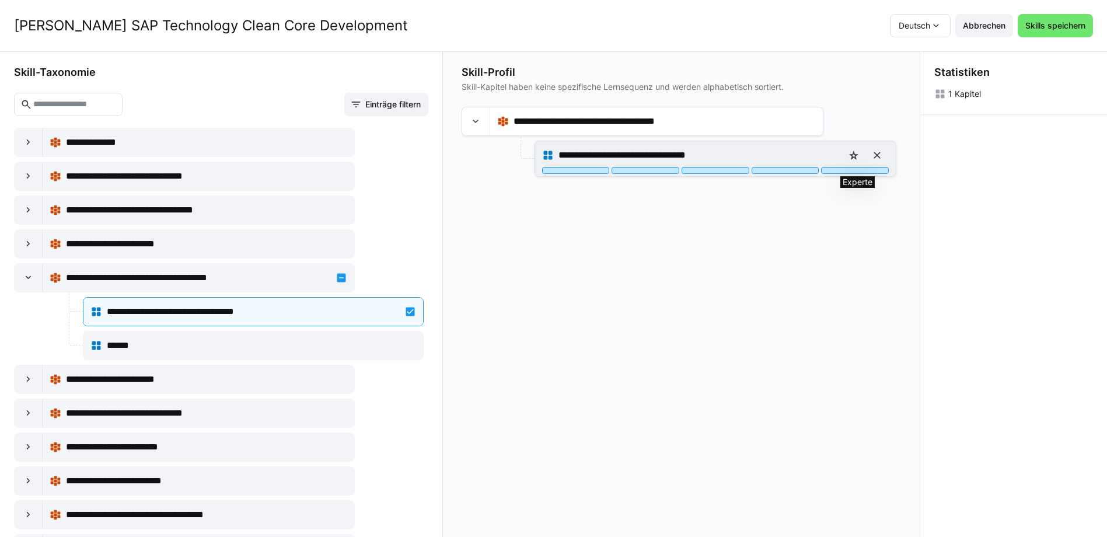
click at [859, 169] on div at bounding box center [855, 170] width 68 height 7
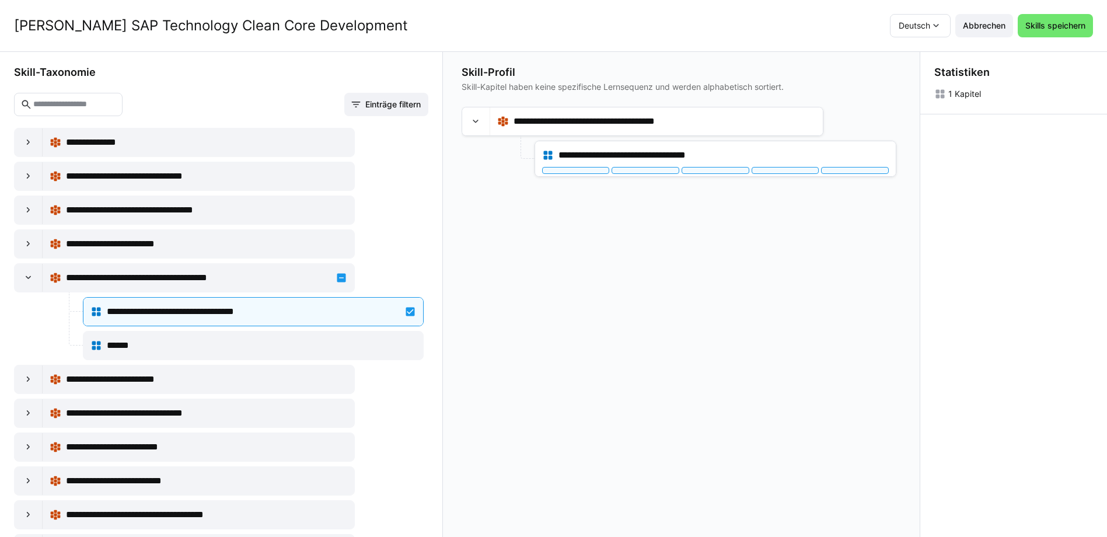
drag, startPoint x: 219, startPoint y: 349, endPoint x: 680, endPoint y: 284, distance: 465.4
click at [680, 284] on div "**********" at bounding box center [553, 294] width 1107 height 485
drag, startPoint x: 130, startPoint y: 334, endPoint x: 282, endPoint y: 355, distance: 154.2
click at [282, 355] on div "******" at bounding box center [253, 345] width 326 height 23
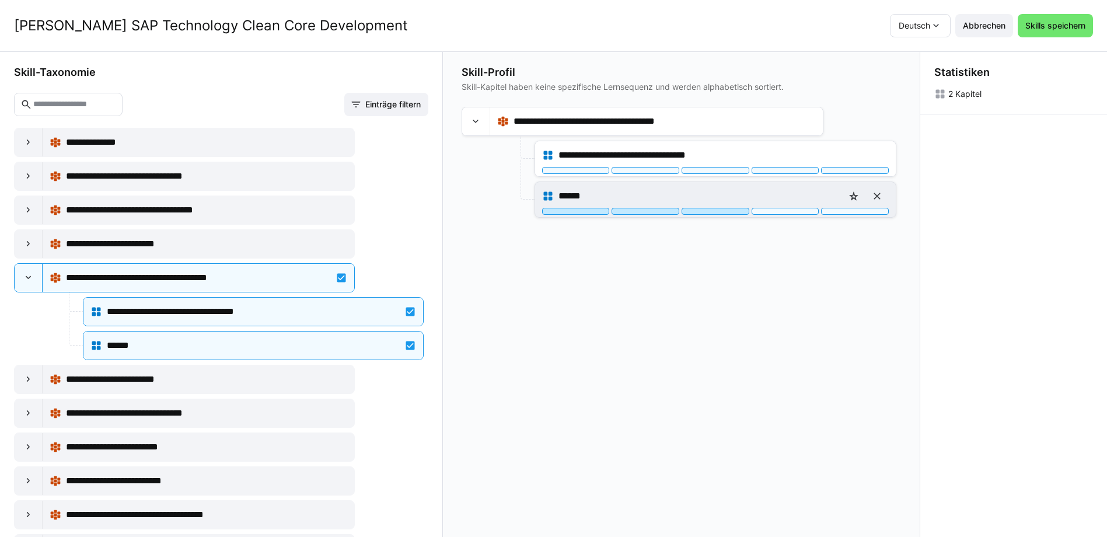
click at [713, 211] on div at bounding box center [715, 211] width 68 height 7
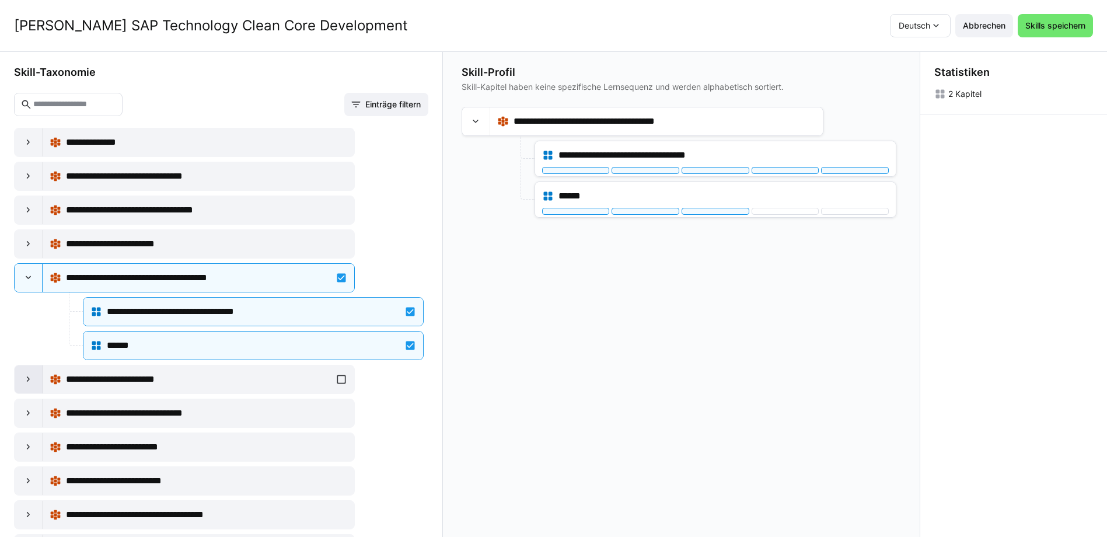
click at [29, 377] on eds-icon at bounding box center [29, 379] width 12 height 12
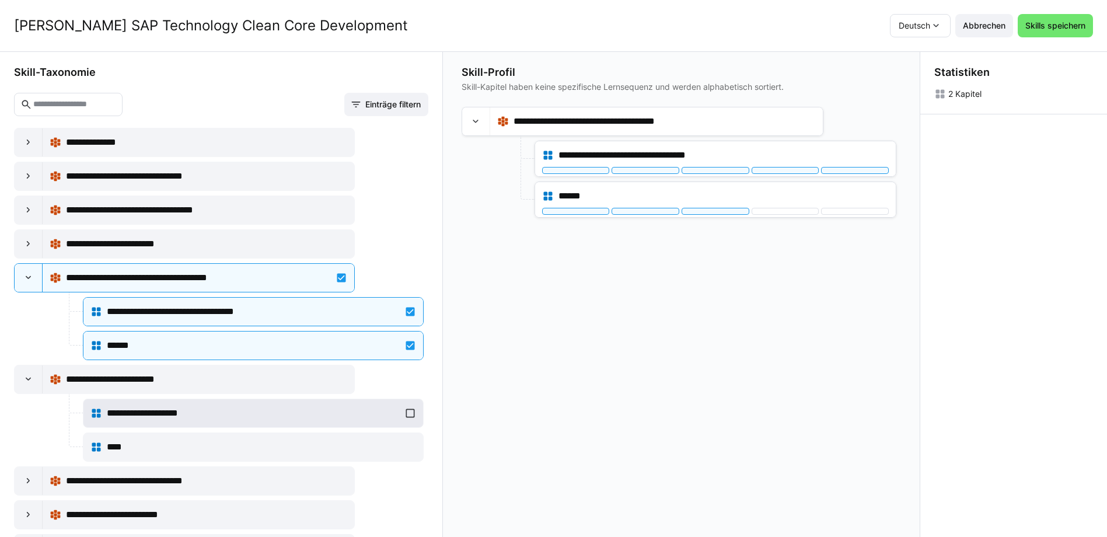
click at [403, 411] on div "**********" at bounding box center [253, 412] width 326 height 23
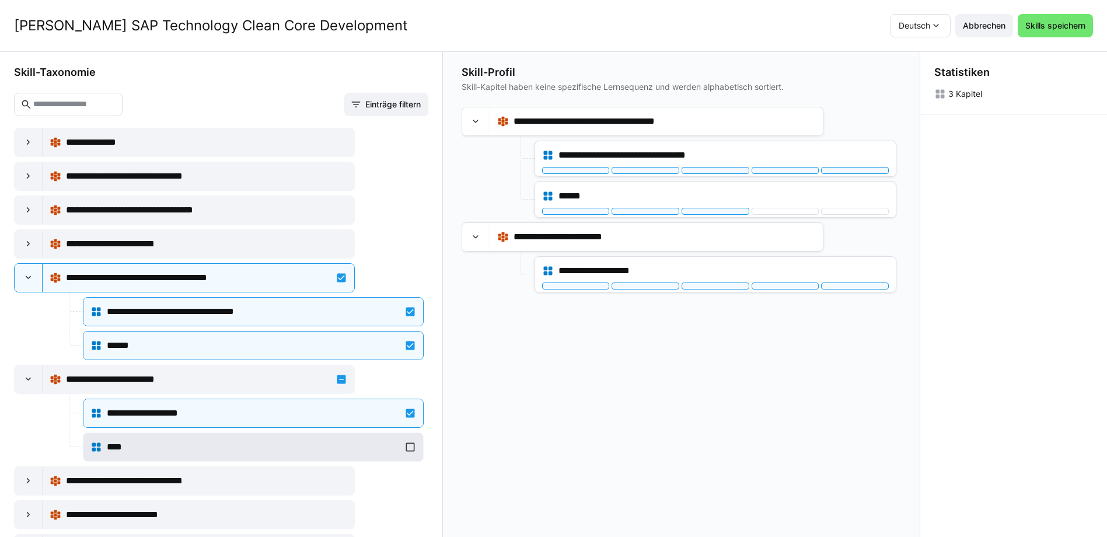
click at [409, 447] on div "****" at bounding box center [253, 446] width 326 height 23
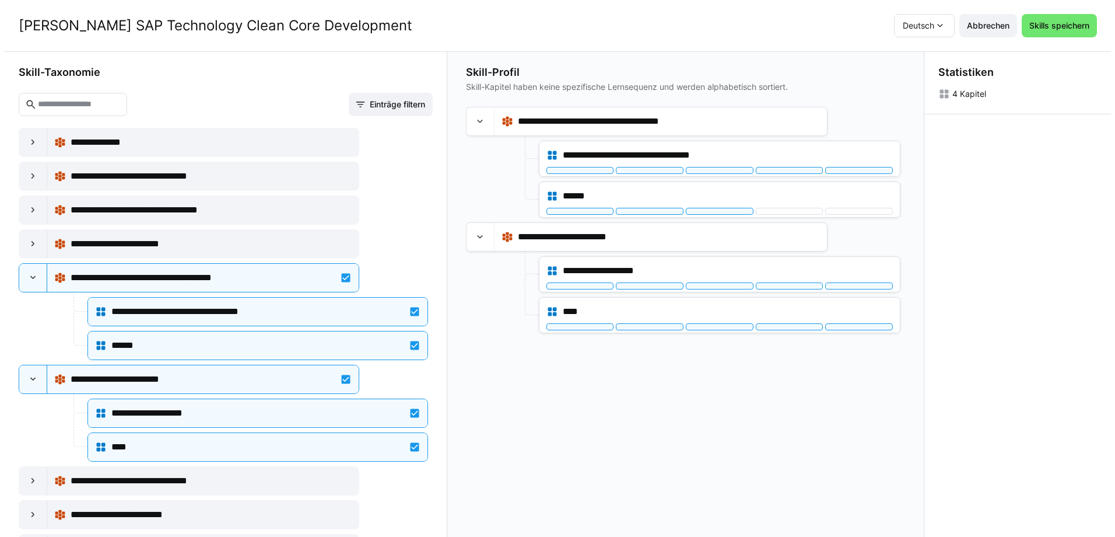
scroll to position [1, 0]
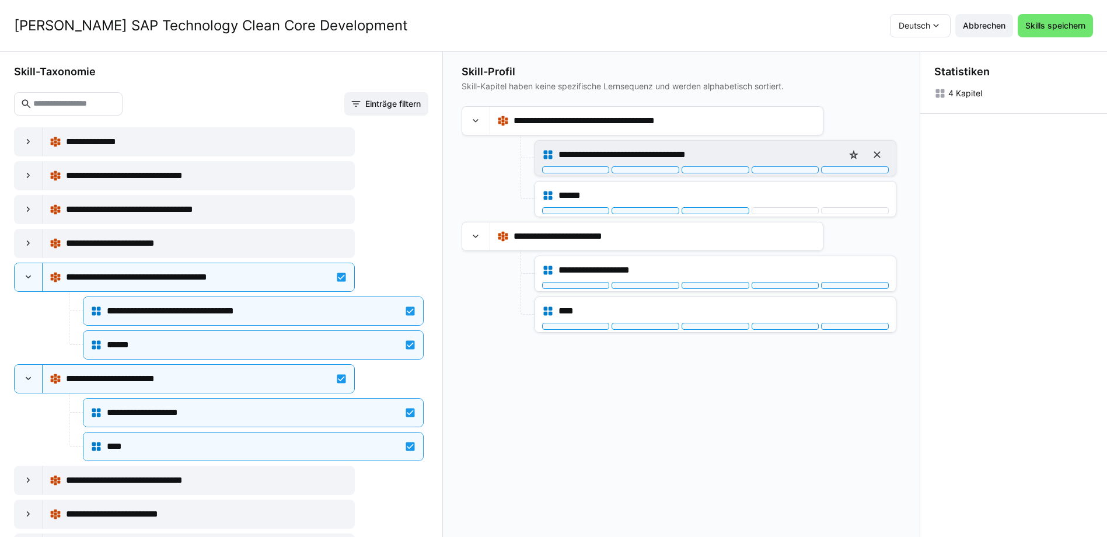
click at [574, 169] on div at bounding box center [576, 169] width 68 height 7
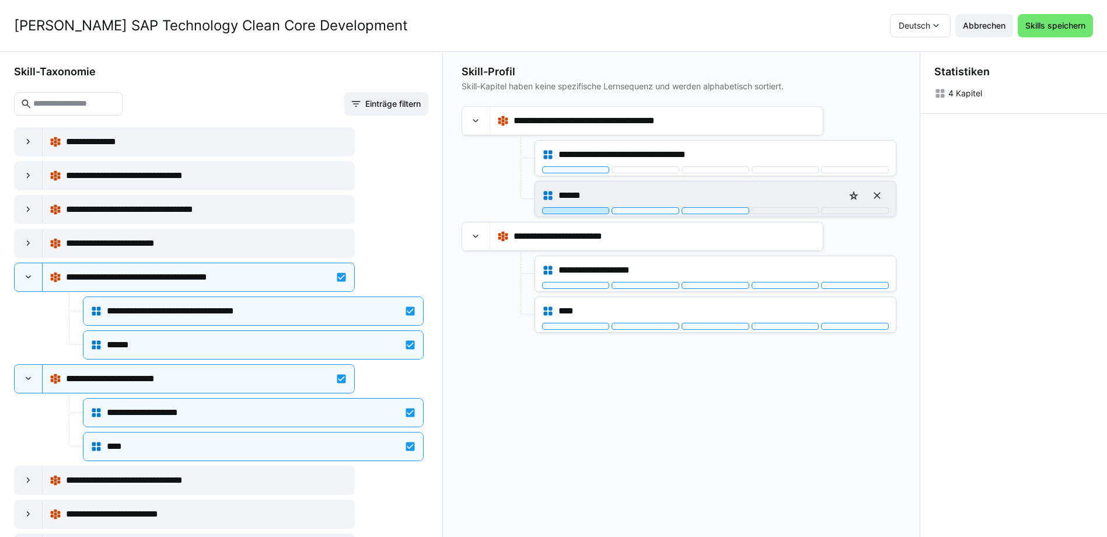
click at [583, 209] on div at bounding box center [576, 210] width 68 height 7
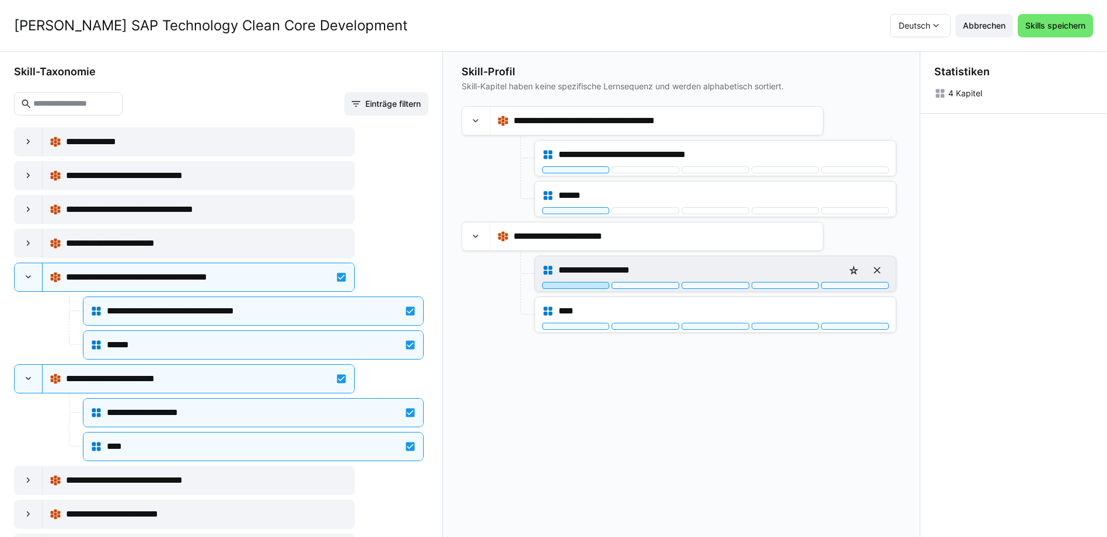
click at [577, 287] on div at bounding box center [576, 285] width 68 height 7
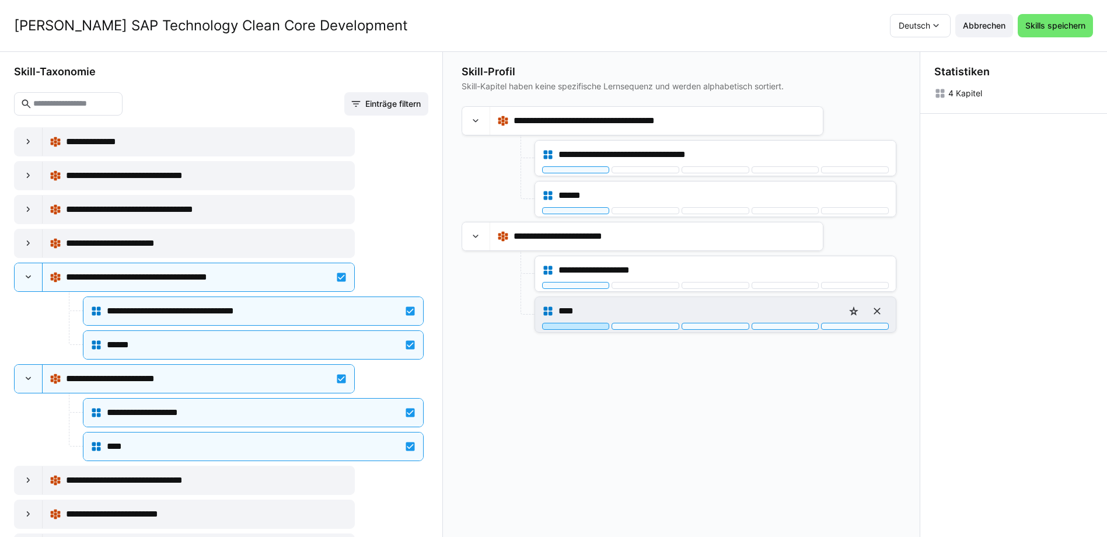
click at [583, 328] on div at bounding box center [576, 326] width 68 height 7
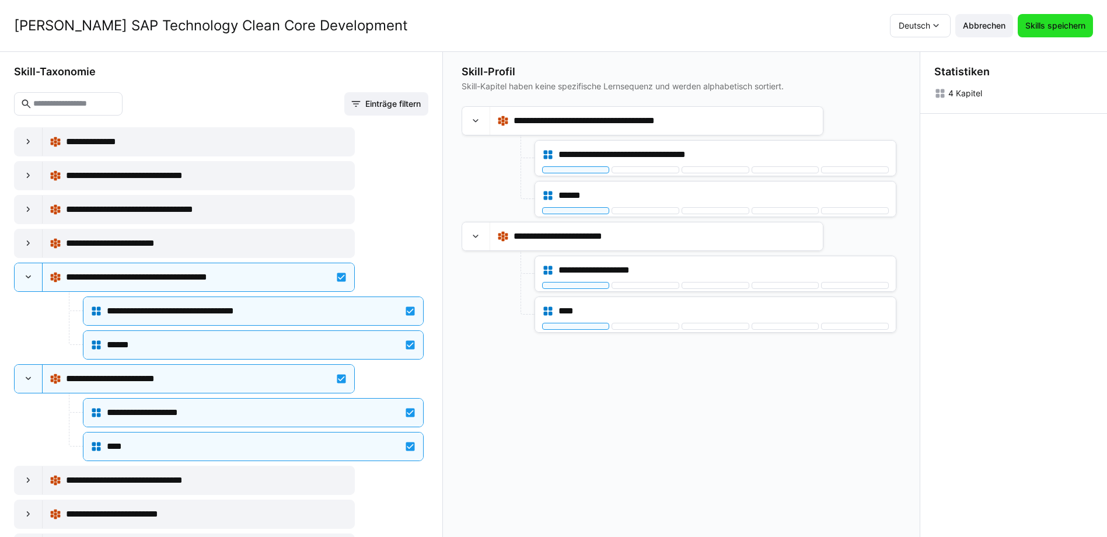
click at [1058, 29] on span "Skills speichern" at bounding box center [1055, 26] width 64 height 12
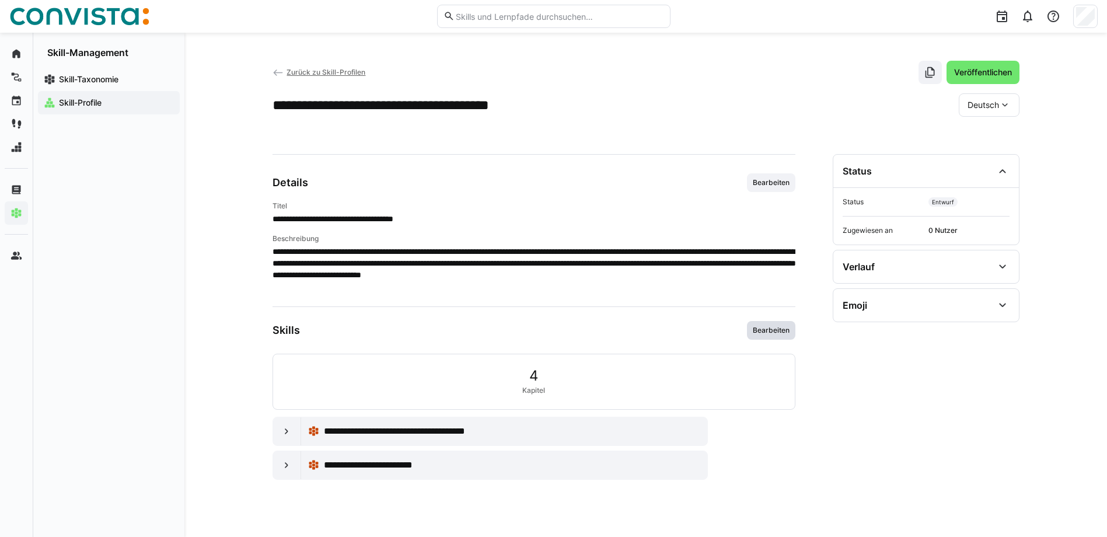
click at [772, 323] on span "Bearbeiten" at bounding box center [771, 330] width 48 height 19
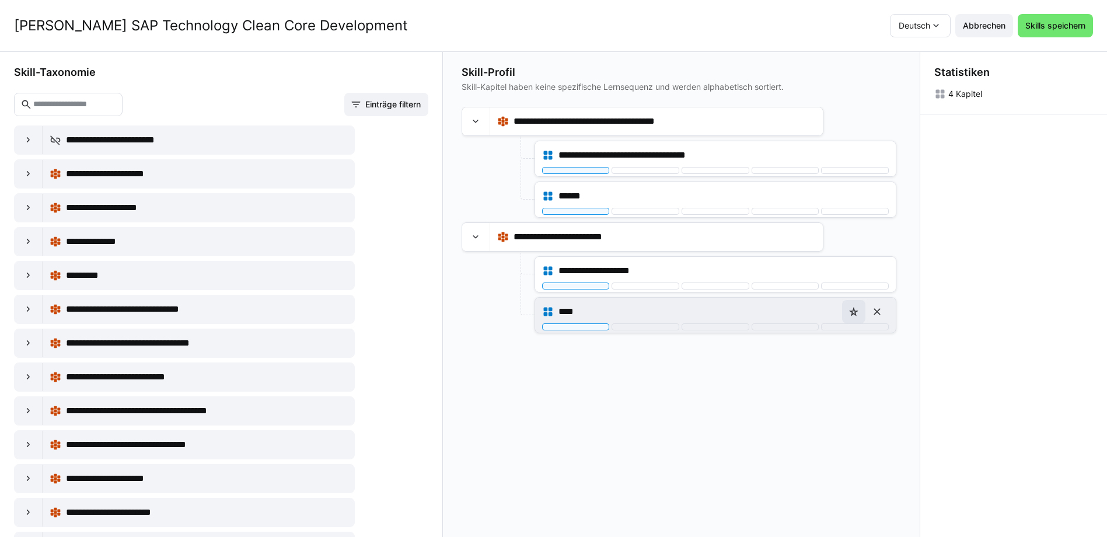
click at [857, 311] on eds-icon at bounding box center [854, 312] width 12 height 12
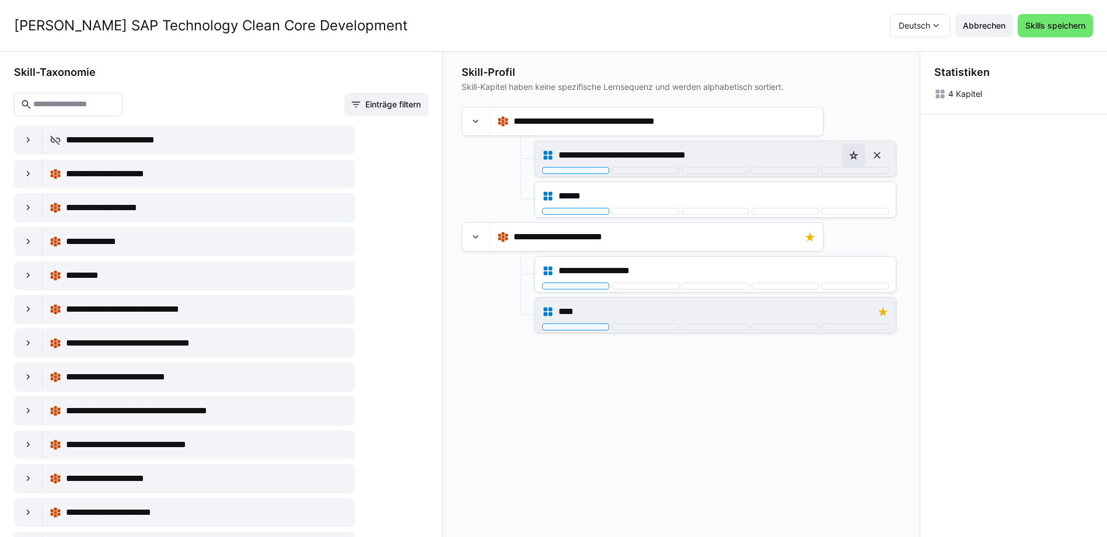
click at [855, 158] on eds-icon at bounding box center [854, 155] width 12 height 12
click at [1060, 35] on span "Skills speichern" at bounding box center [1054, 25] width 75 height 23
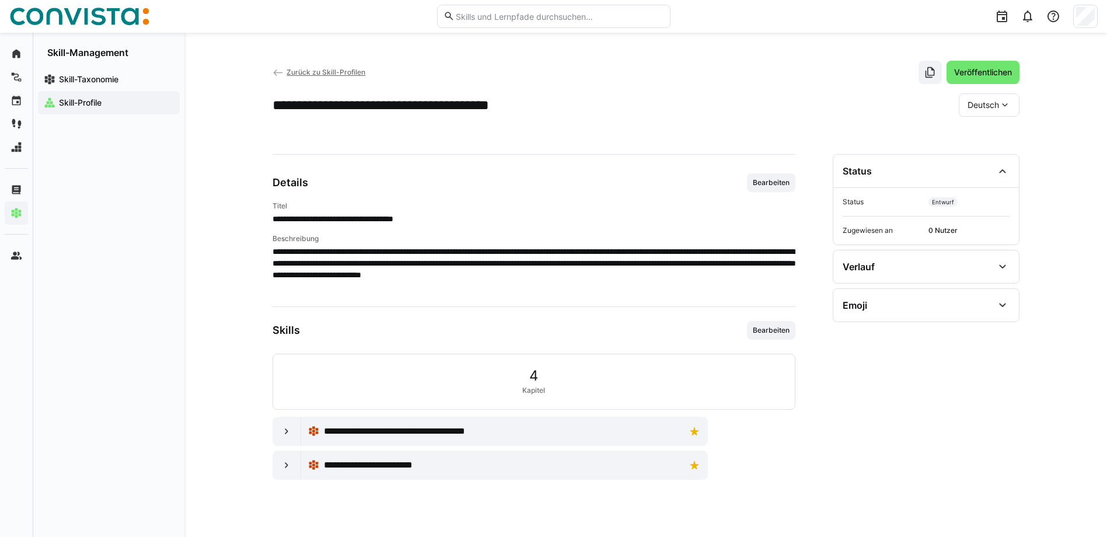
click at [0, 0] on app-navigation-label "Skill-Profile" at bounding box center [0, 0] width 0 height 0
